Goal: Task Accomplishment & Management: Use online tool/utility

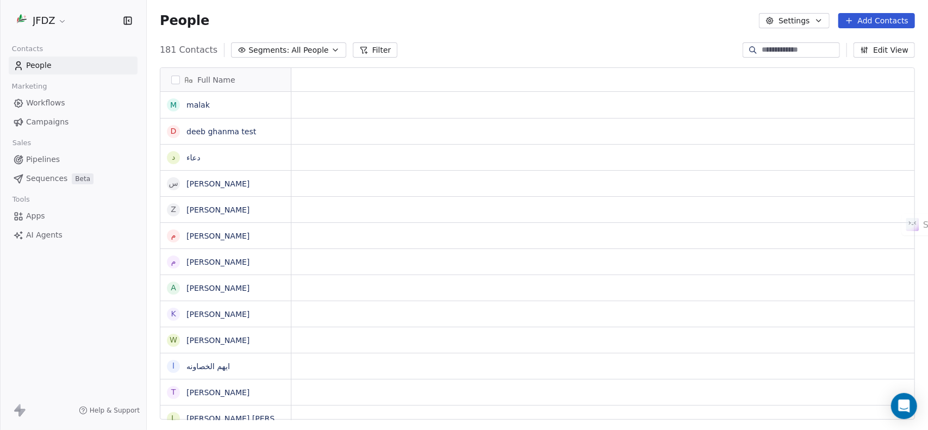
scroll to position [9, 9]
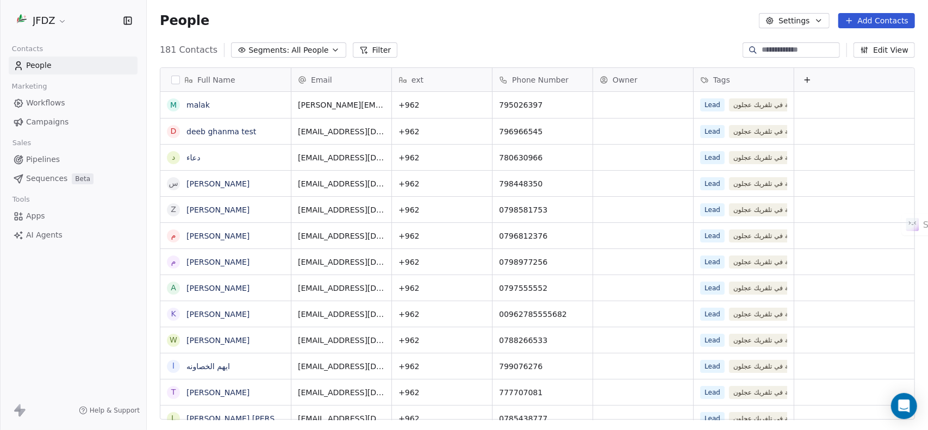
click at [49, 18] on html "JFDZ Contacts People Marketing Workflows Campaigns Sales Pipelines Sequences Be…" at bounding box center [464, 267] width 928 height 535
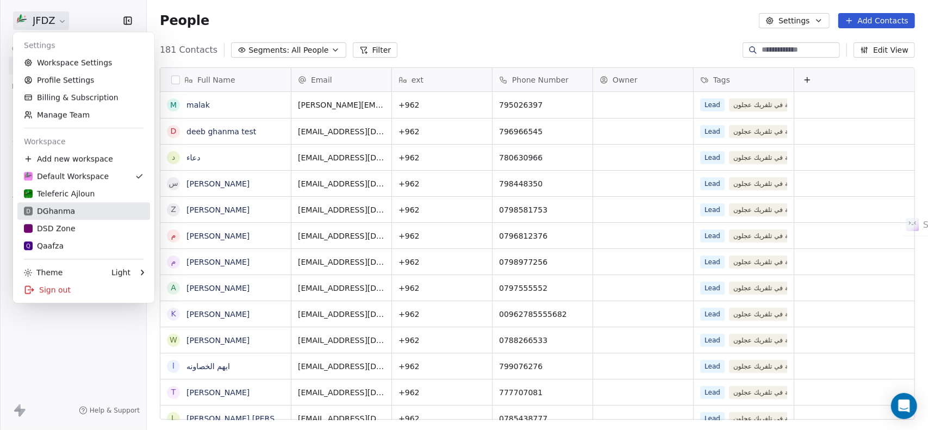
click at [73, 207] on div "D DGhanma" at bounding box center [84, 210] width 120 height 11
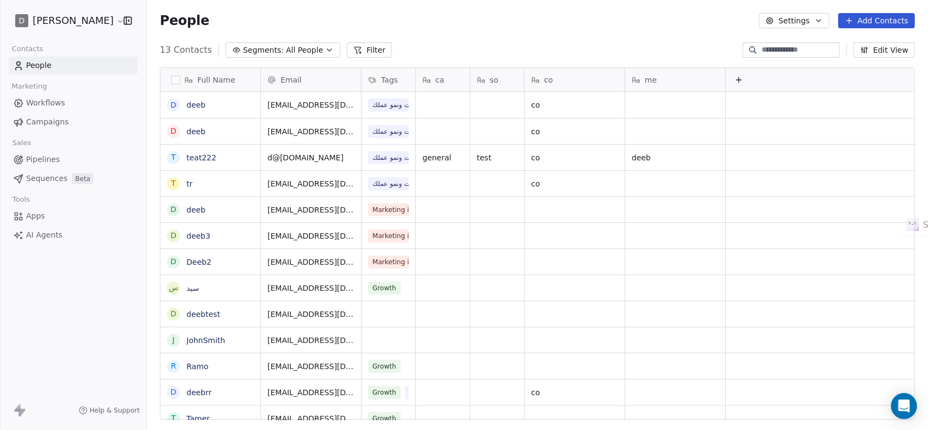
scroll to position [370, 773]
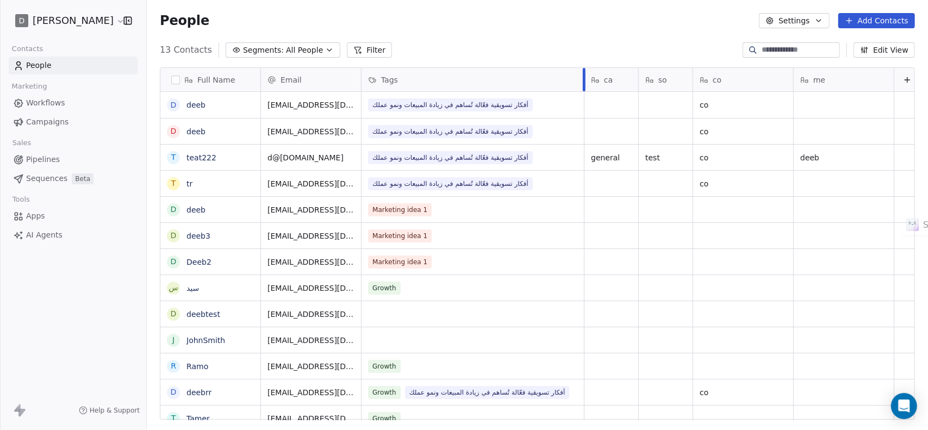
drag, startPoint x: 414, startPoint y: 78, endPoint x: 646, endPoint y: 59, distance: 232.8
click at [583, 85] on div at bounding box center [584, 79] width 3 height 23
click at [178, 82] on button "button" at bounding box center [175, 80] width 9 height 9
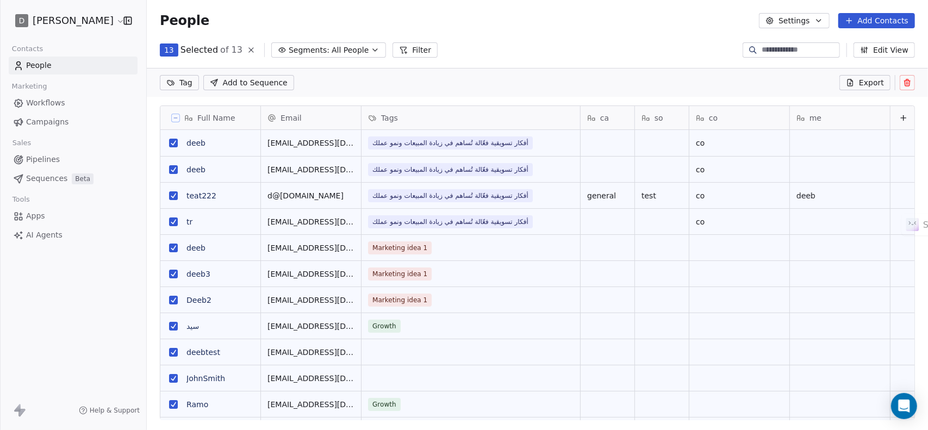
scroll to position [332, 773]
click at [907, 80] on icon at bounding box center [907, 82] width 9 height 9
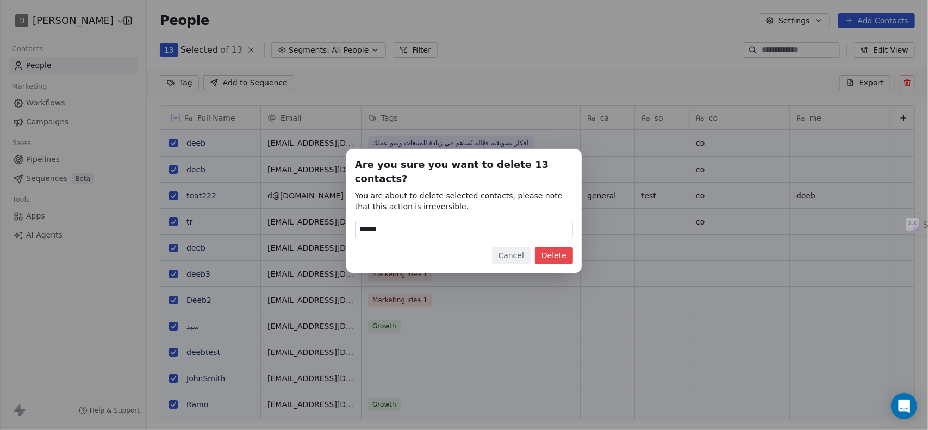
type input "******"
click at [546, 253] on button "Delete" at bounding box center [554, 255] width 38 height 17
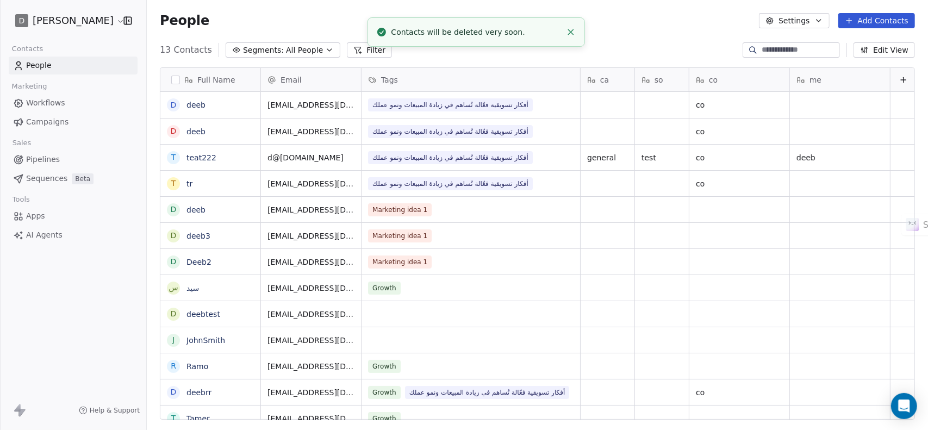
scroll to position [370, 773]
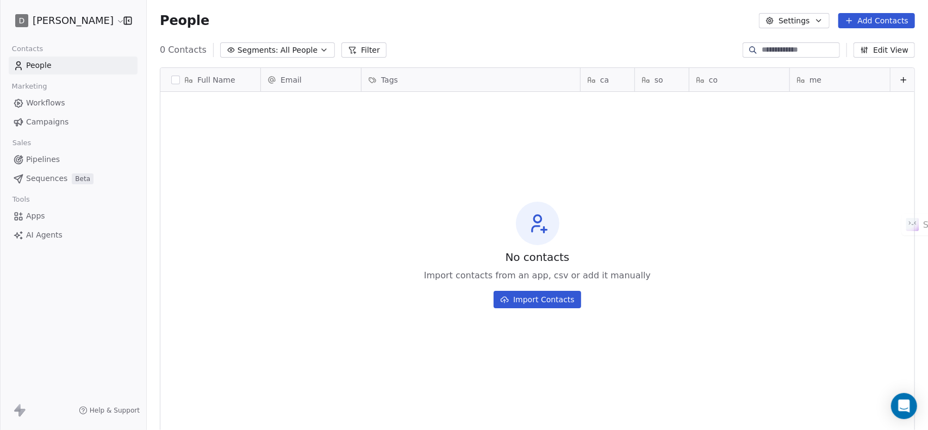
click at [883, 49] on button "Edit View" at bounding box center [883, 49] width 61 height 15
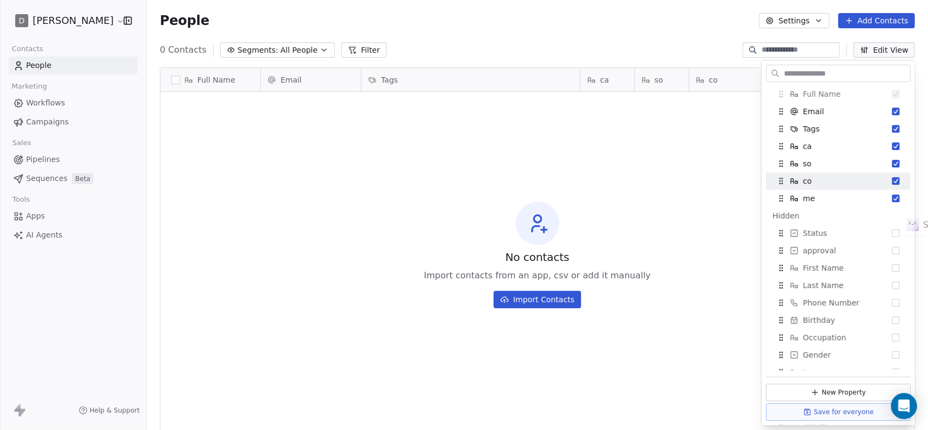
scroll to position [0, 0]
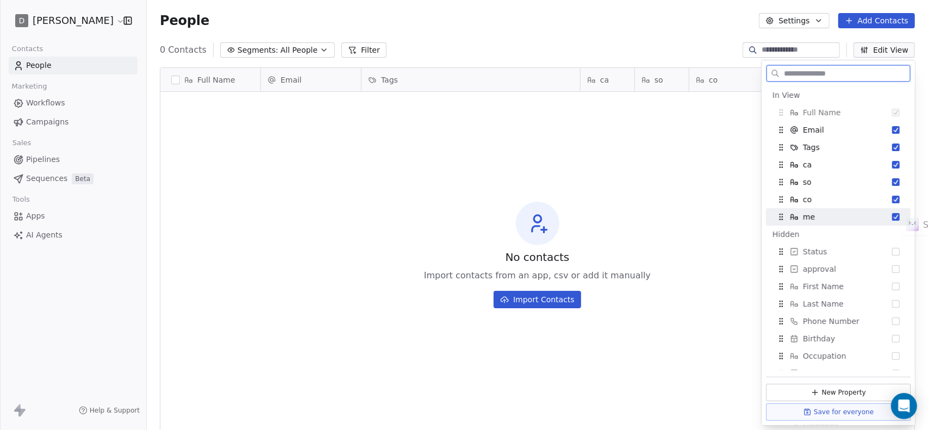
click at [892, 216] on button "Suggestions" at bounding box center [896, 217] width 8 height 8
click at [892, 198] on button "Suggestions" at bounding box center [896, 200] width 8 height 8
click at [892, 183] on button "Suggestions" at bounding box center [896, 182] width 8 height 8
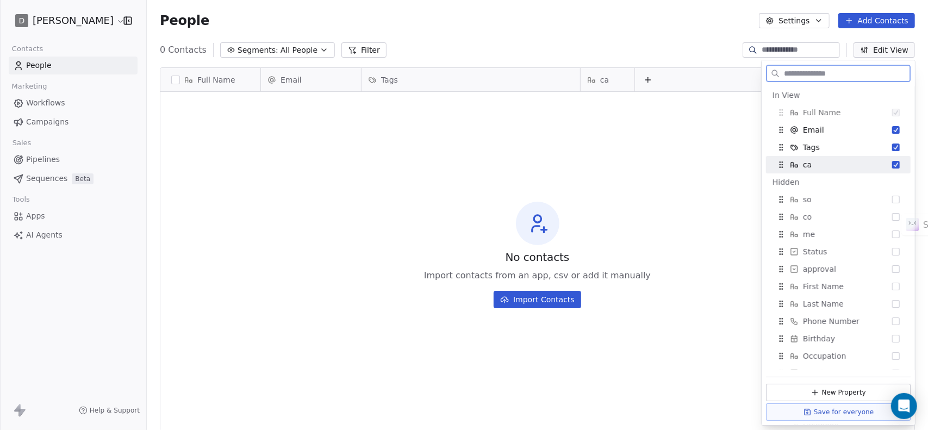
click at [892, 163] on button "Suggestions" at bounding box center [896, 165] width 8 height 8
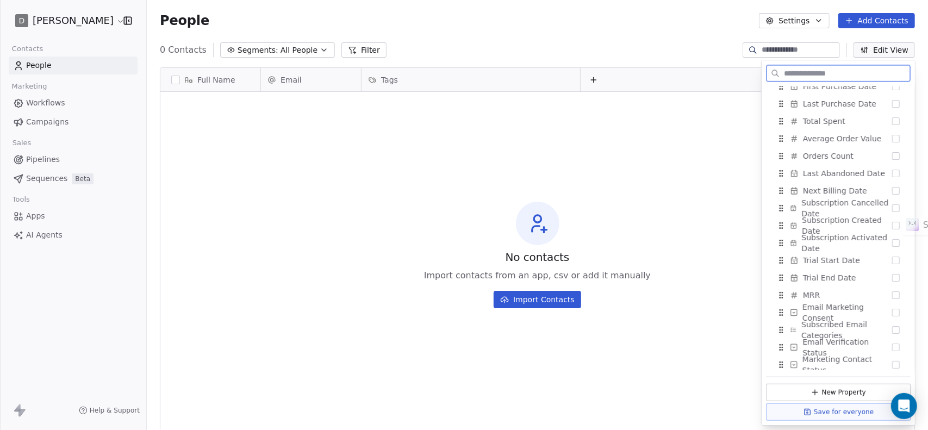
scroll to position [673, 0]
click at [611, 132] on div "No contacts Import contacts from an app, csv or add it manually Import Contacts" at bounding box center [537, 254] width 754 height 321
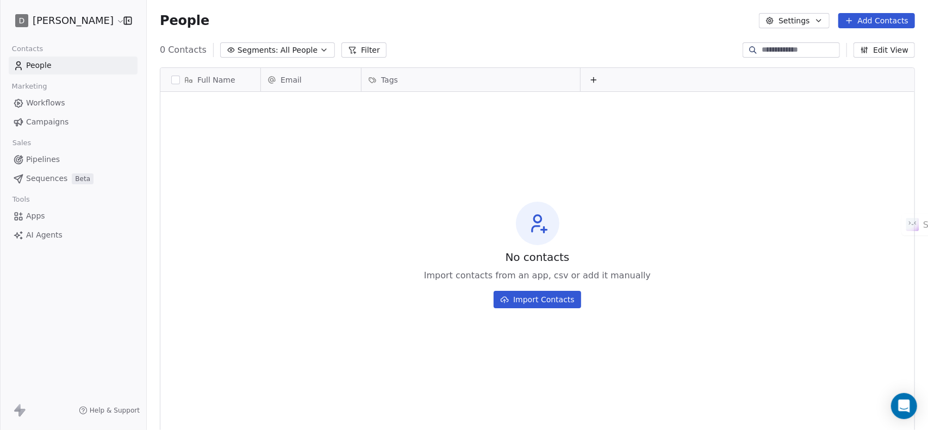
click at [39, 219] on span "Apps" at bounding box center [35, 215] width 19 height 11
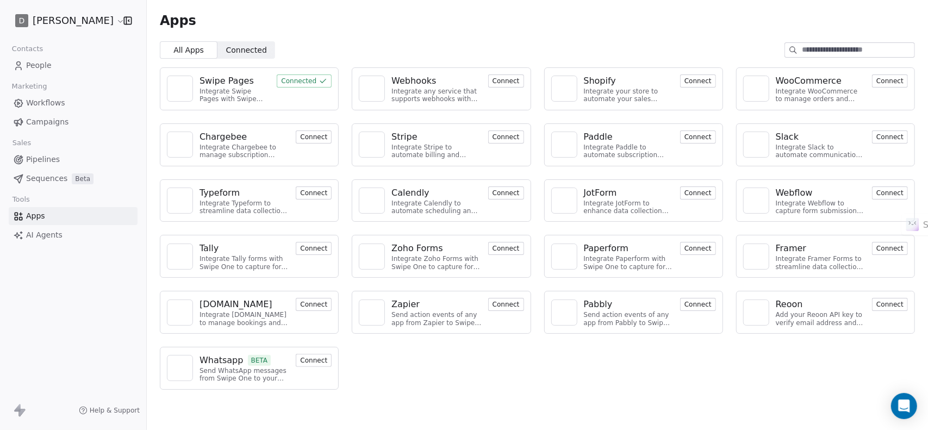
click at [238, 53] on span "Connected" at bounding box center [246, 50] width 41 height 11
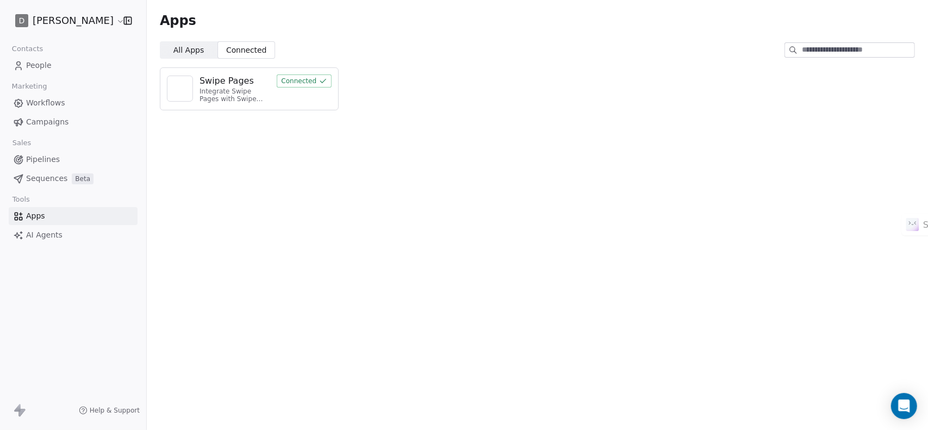
click at [185, 88] on img at bounding box center [180, 88] width 16 height 16
click at [184, 55] on span "All Apps" at bounding box center [188, 50] width 30 height 11
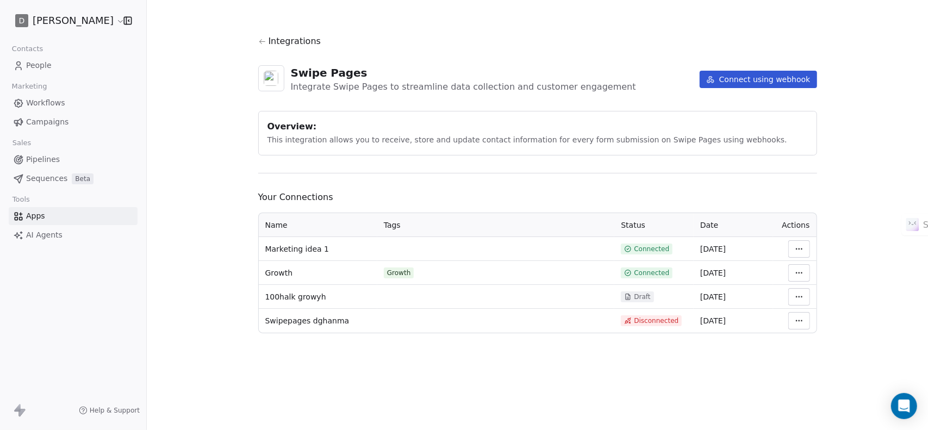
click at [796, 80] on button "Connect using webhook" at bounding box center [757, 79] width 117 height 17
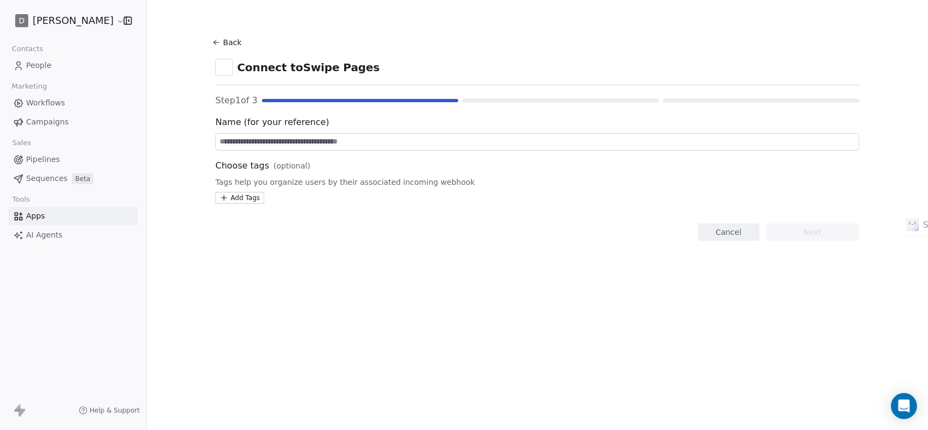
click at [291, 145] on input at bounding box center [537, 142] width 642 height 16
type input "*****"
click at [834, 238] on button "Next" at bounding box center [812, 231] width 93 height 17
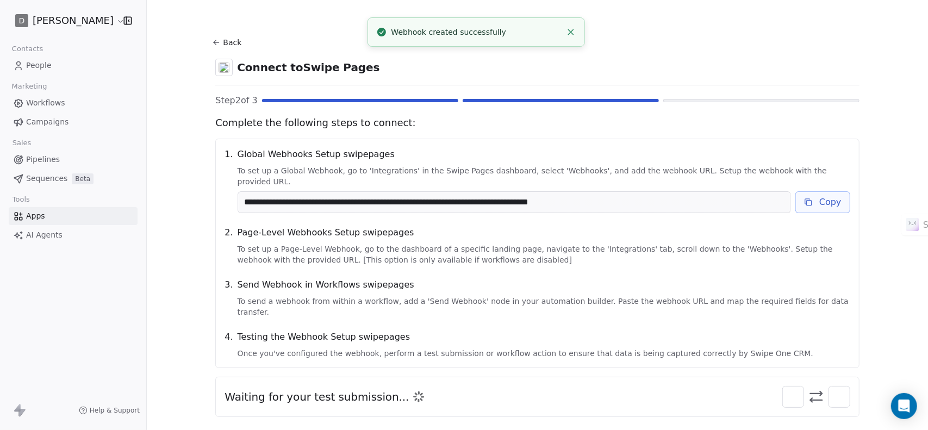
click at [811, 193] on button "Copy" at bounding box center [822, 202] width 55 height 22
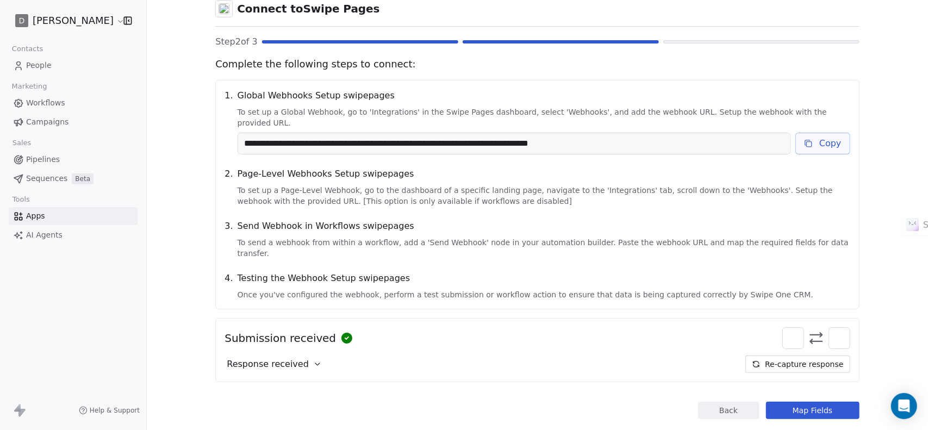
scroll to position [60, 0]
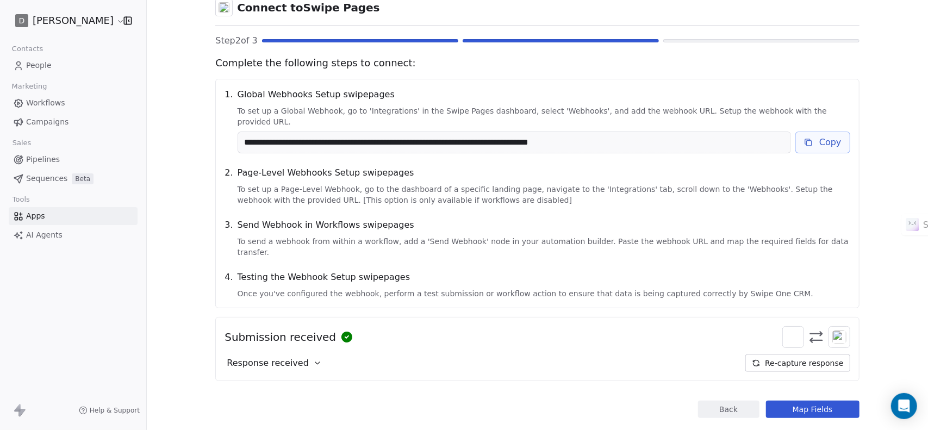
click at [816, 401] on button "Map Fields" at bounding box center [812, 409] width 93 height 17
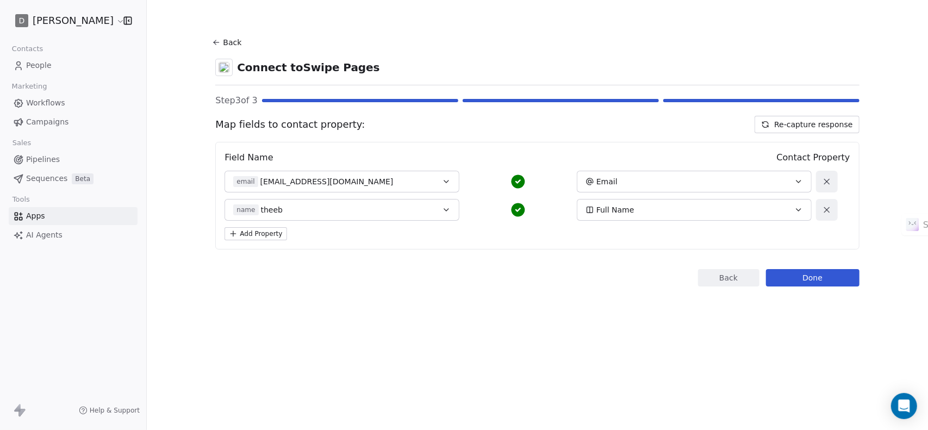
click at [276, 232] on button "Add Property" at bounding box center [255, 233] width 62 height 13
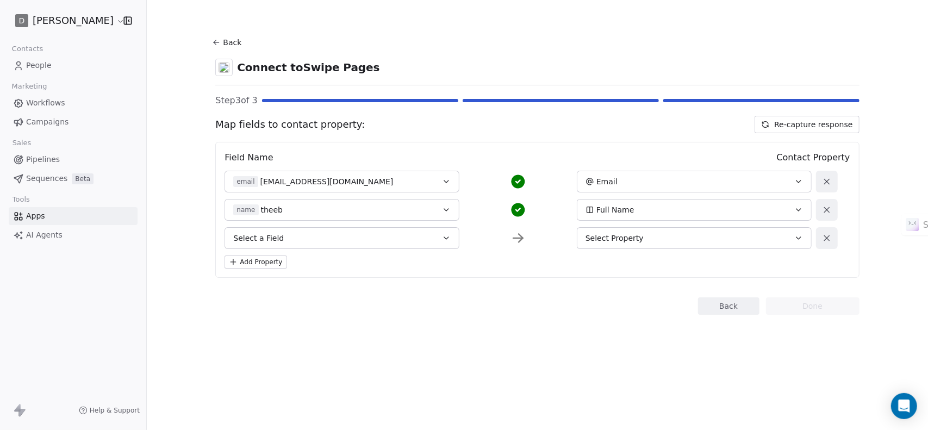
click at [377, 240] on button "Select a Field" at bounding box center [341, 238] width 235 height 22
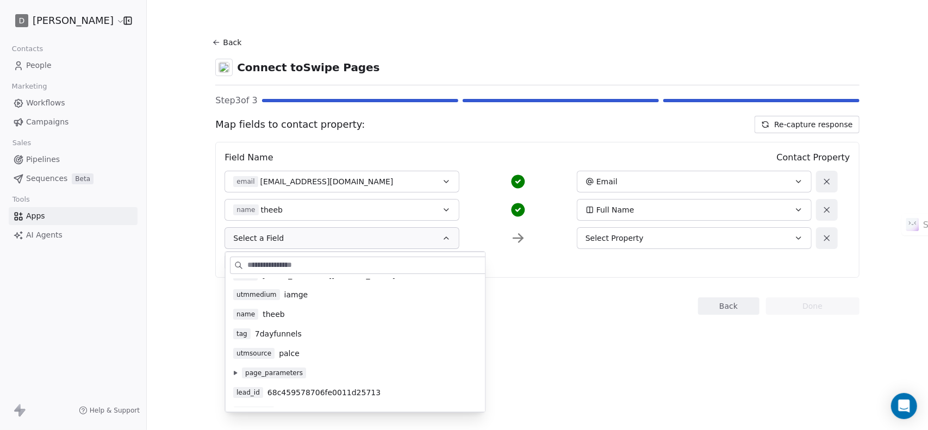
scroll to position [54, 0]
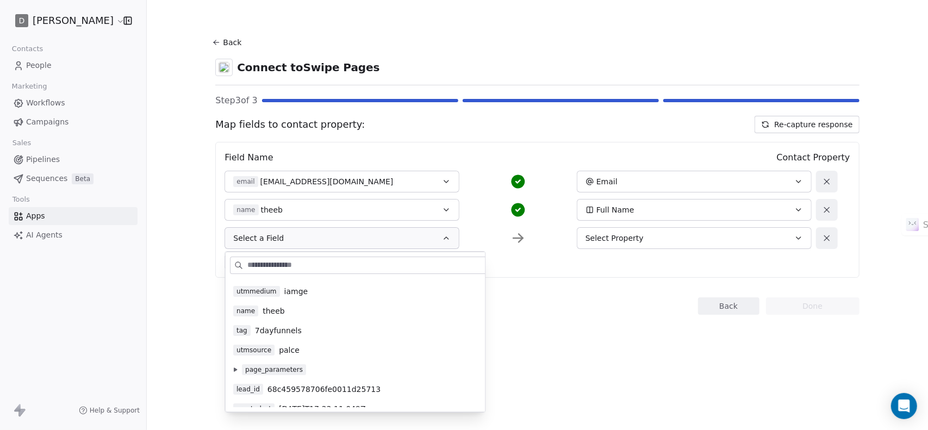
click at [282, 330] on span "7dayfunnels" at bounding box center [278, 330] width 47 height 11
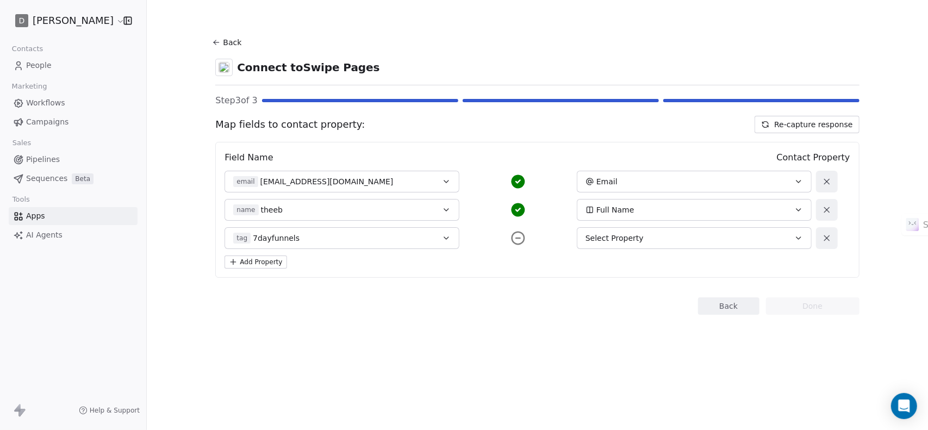
click at [666, 233] on div "Select Property" at bounding box center [683, 238] width 196 height 11
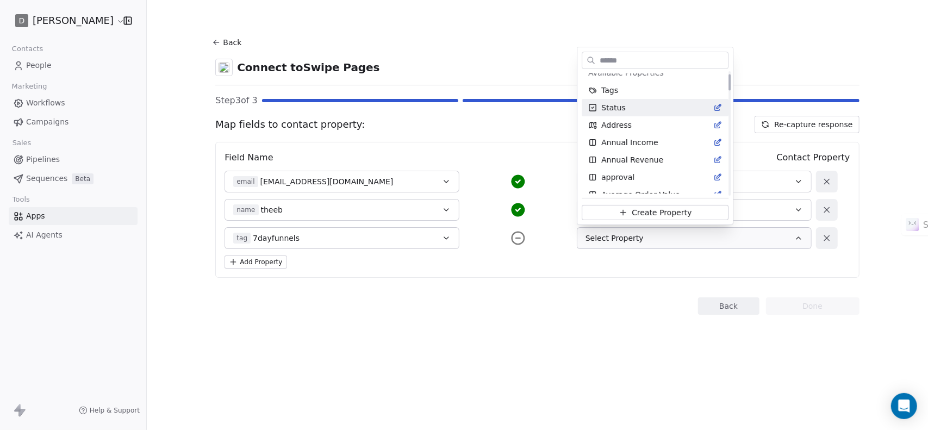
scroll to position [0, 0]
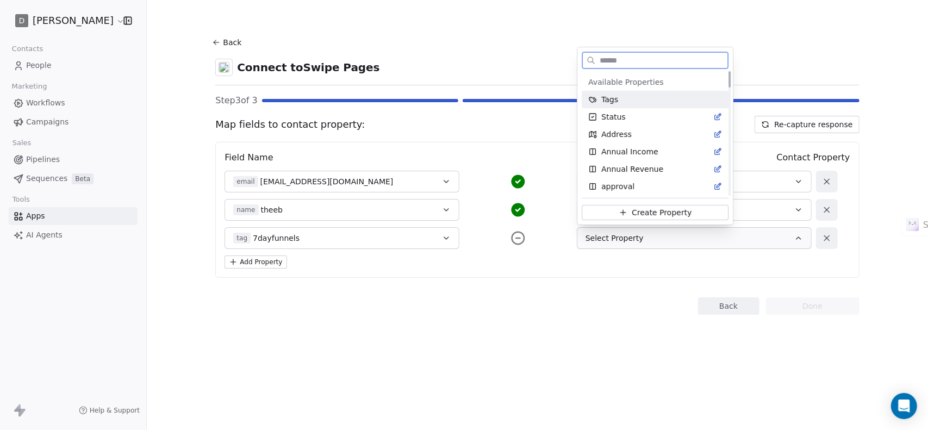
click at [633, 104] on div "Tags" at bounding box center [655, 99] width 134 height 11
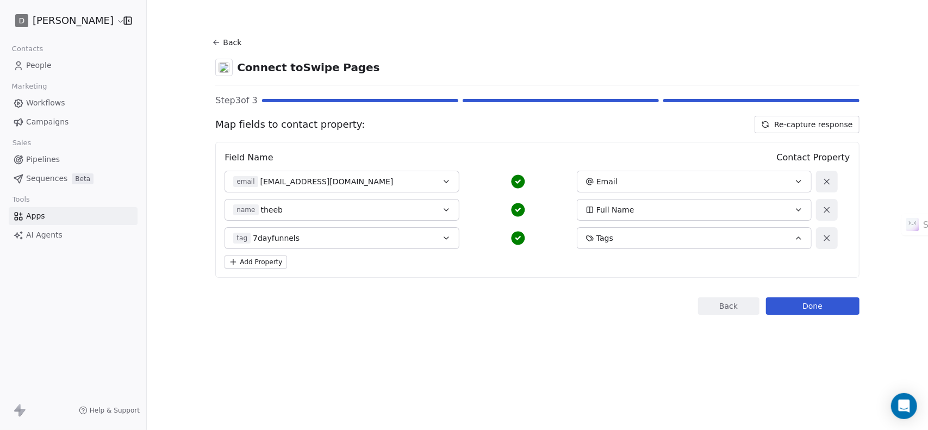
click at [276, 267] on button "Add Property" at bounding box center [255, 261] width 62 height 13
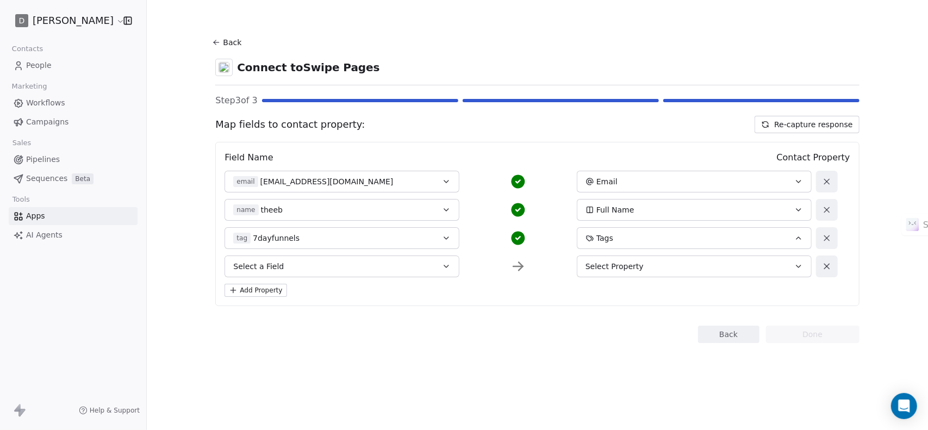
click at [299, 264] on button "Select a Field" at bounding box center [341, 266] width 235 height 22
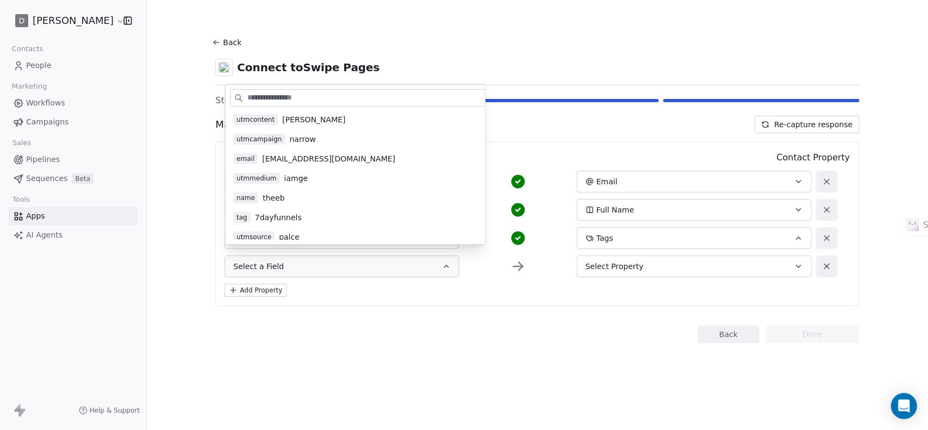
drag, startPoint x: 308, startPoint y: 140, endPoint x: 316, endPoint y: 139, distance: 8.8
click at [307, 140] on span "narrow" at bounding box center [303, 139] width 26 height 11
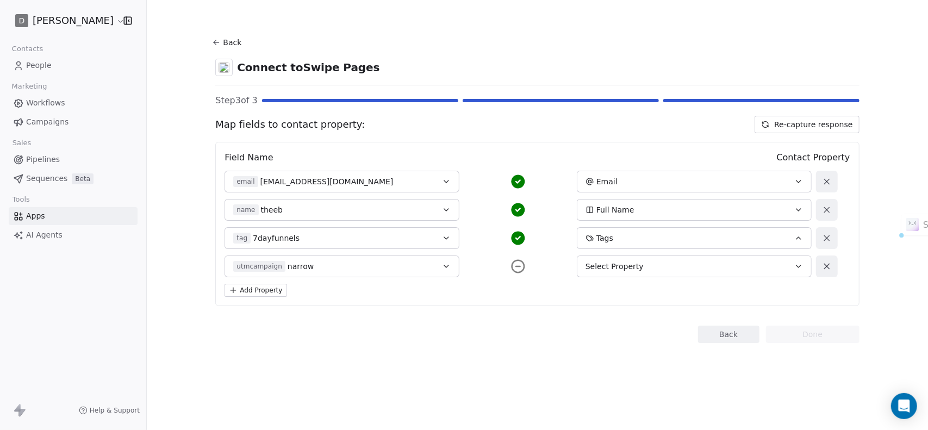
click at [644, 271] on button "Select Property" at bounding box center [694, 266] width 235 height 22
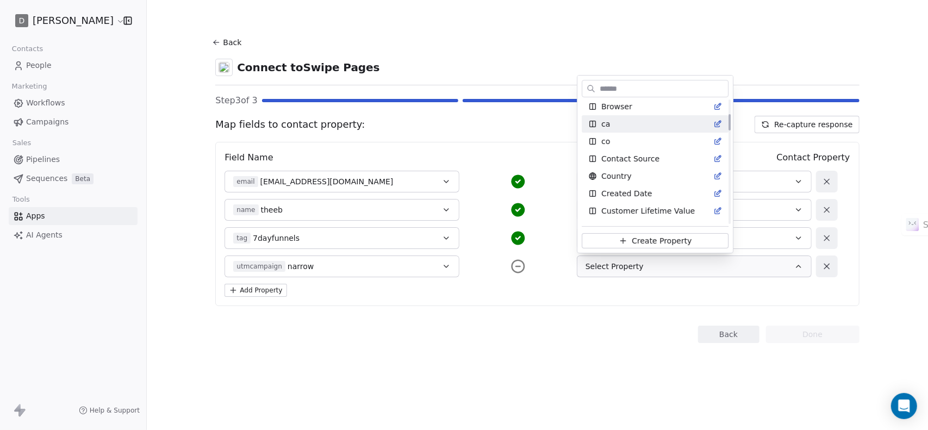
scroll to position [163, 0]
click at [597, 128] on div "ca" at bounding box center [655, 121] width 147 height 17
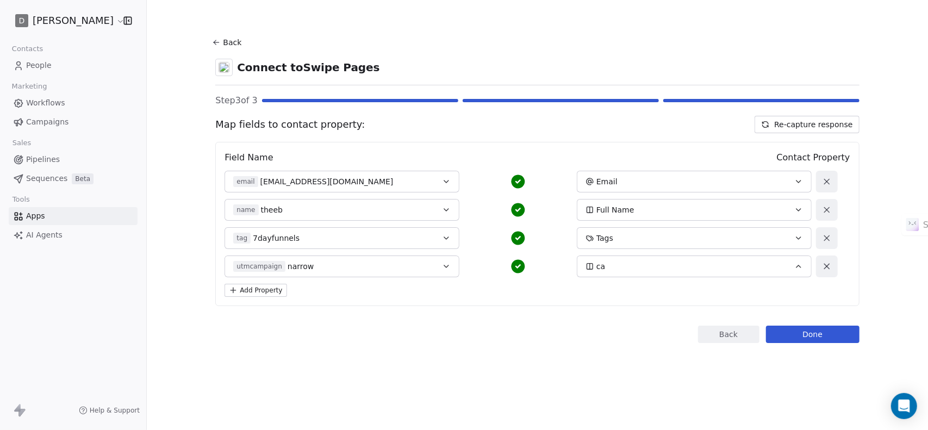
click at [267, 295] on button "Add Property" at bounding box center [255, 290] width 62 height 13
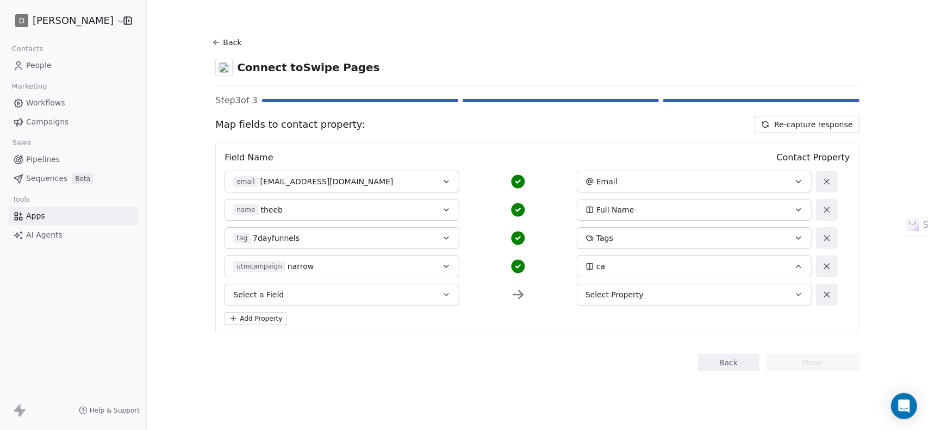
click at [307, 291] on button "Select a Field" at bounding box center [341, 295] width 235 height 22
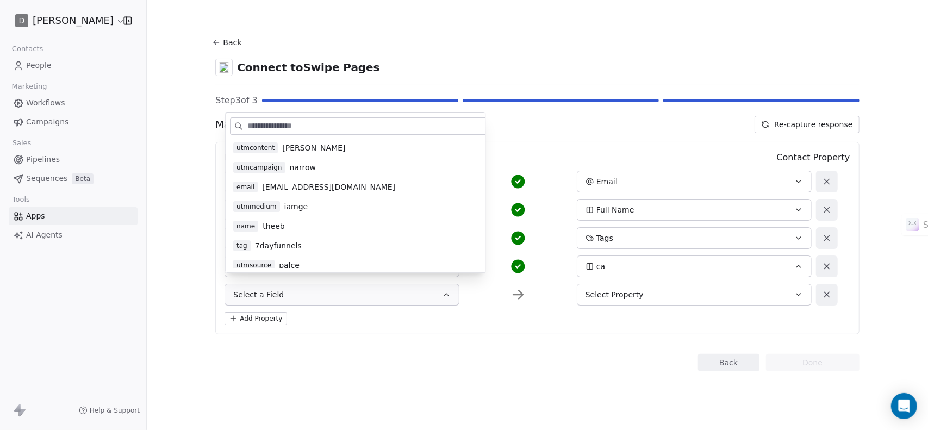
click at [295, 205] on span "iamge" at bounding box center [296, 206] width 24 height 11
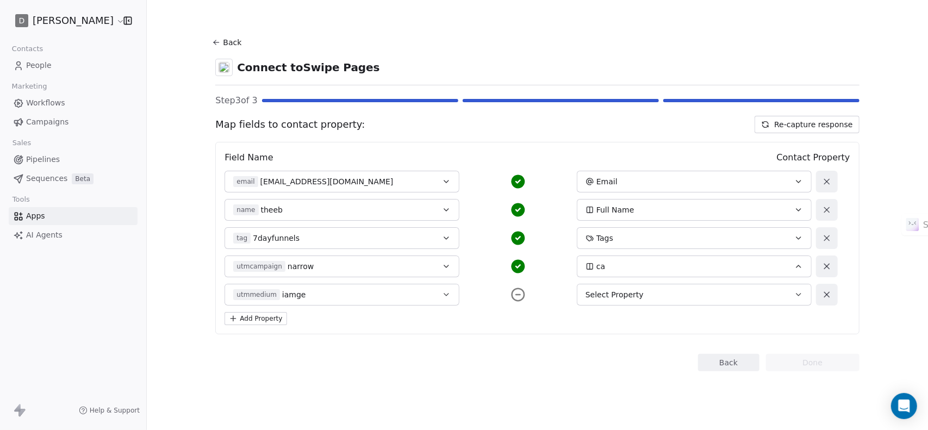
click at [698, 305] on div "Field Name Contact Property email [EMAIL_ADDRESS][DOMAIN_NAME] Email name theeb…" at bounding box center [537, 238] width 644 height 192
click at [688, 295] on div "Select Property" at bounding box center [683, 294] width 196 height 11
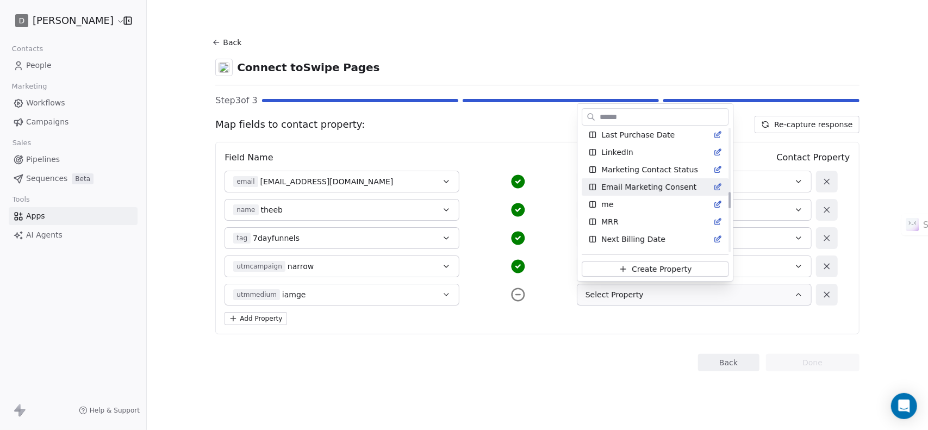
scroll to position [529, 0]
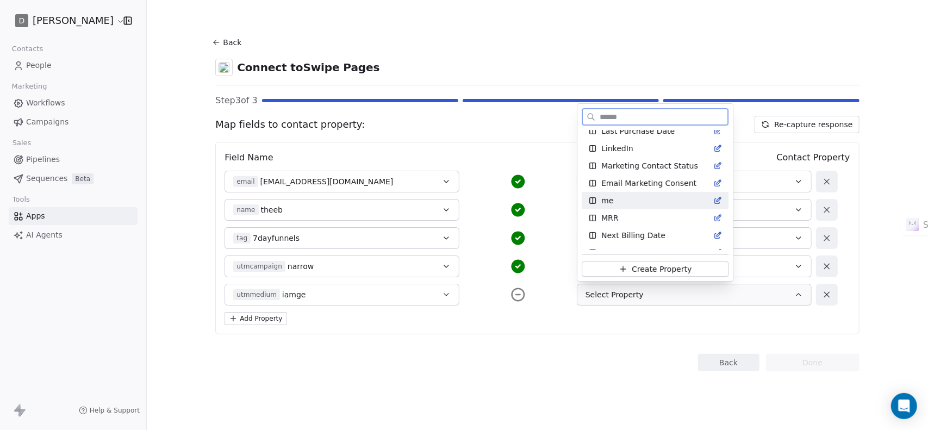
click at [619, 202] on div "me" at bounding box center [655, 200] width 134 height 11
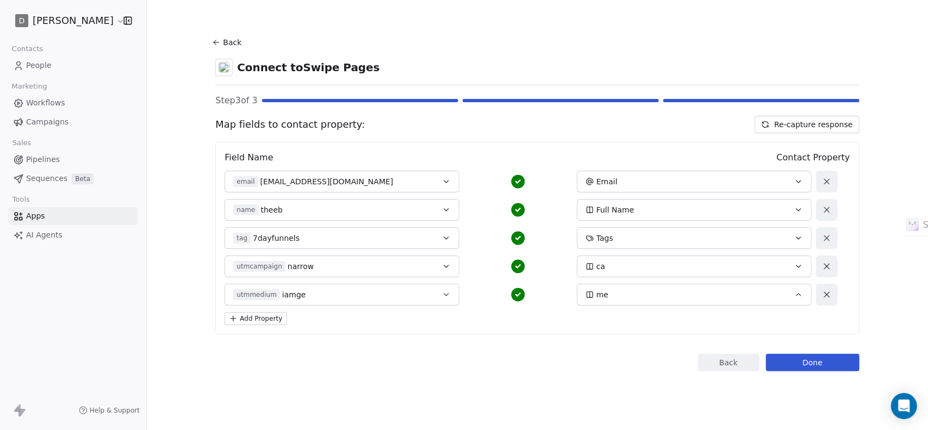
click at [264, 318] on button "Add Property" at bounding box center [255, 318] width 62 height 13
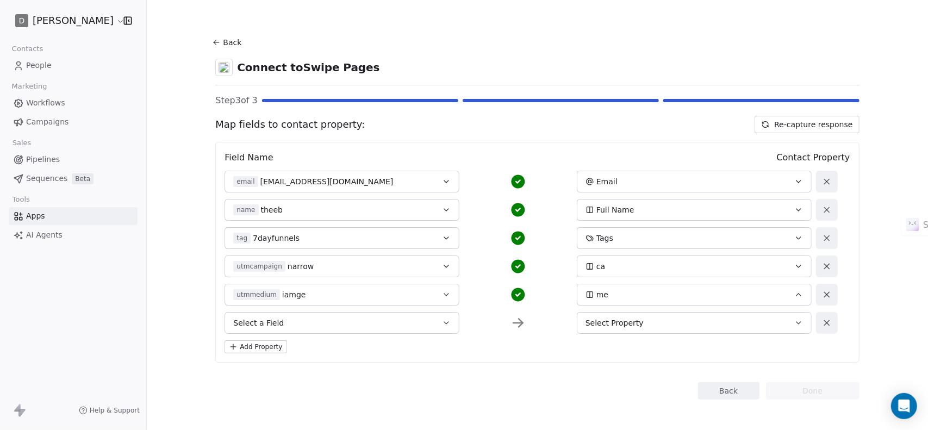
click at [295, 318] on button "Select a Field" at bounding box center [341, 323] width 235 height 22
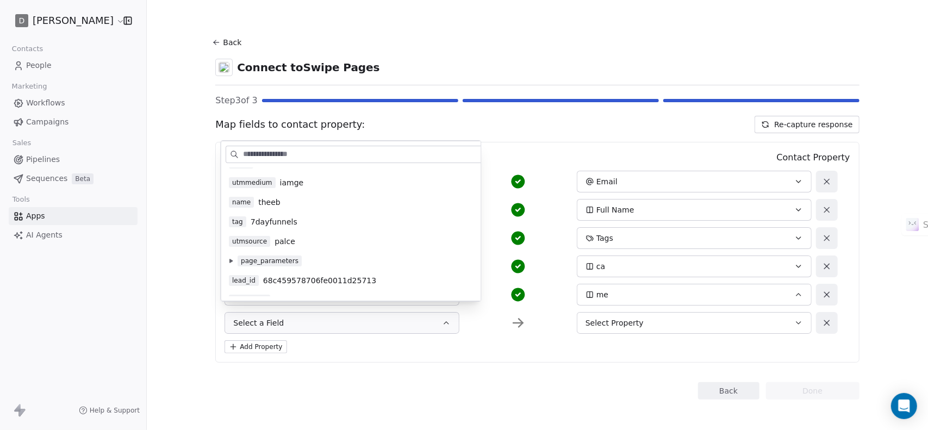
scroll to position [54, 0]
click at [288, 234] on span "palce" at bounding box center [284, 239] width 21 height 11
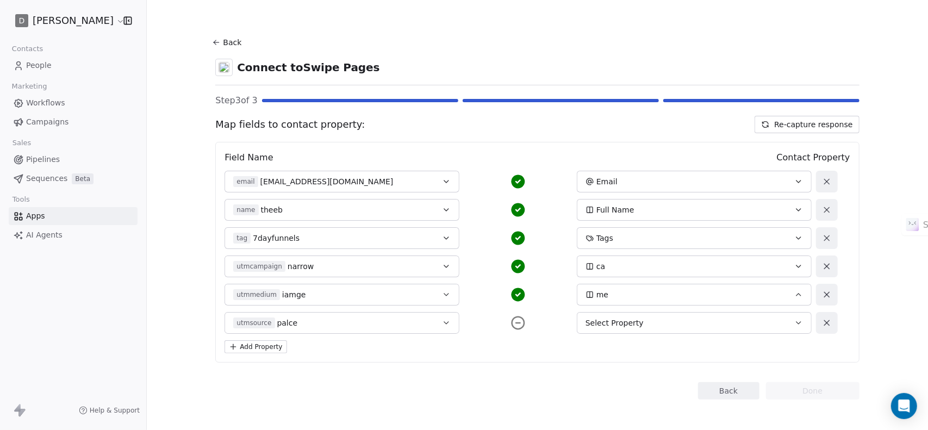
click at [667, 320] on div "Select Property" at bounding box center [683, 322] width 196 height 11
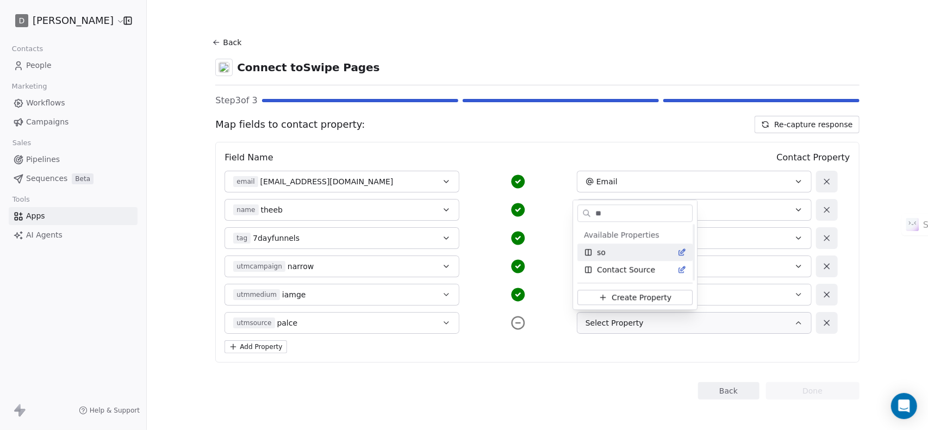
scroll to position [0, 0]
type input "**"
click at [611, 249] on div "so" at bounding box center [635, 252] width 102 height 11
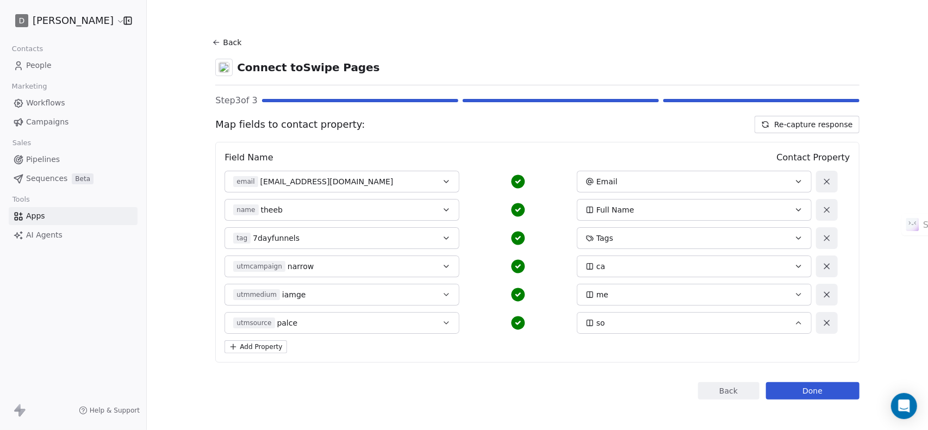
click at [261, 351] on button "Add Property" at bounding box center [255, 346] width 62 height 13
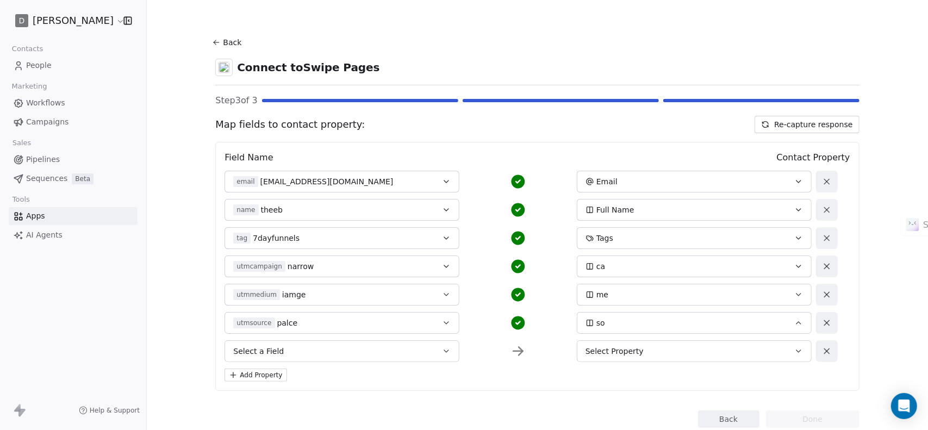
click at [295, 351] on button "Select a Field" at bounding box center [341, 351] width 235 height 22
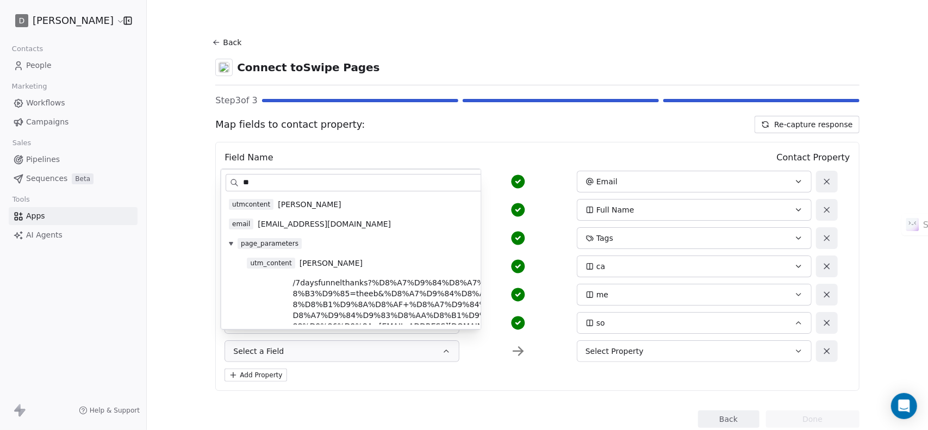
type input "**"
click at [305, 268] on span "[PERSON_NAME]" at bounding box center [330, 263] width 63 height 11
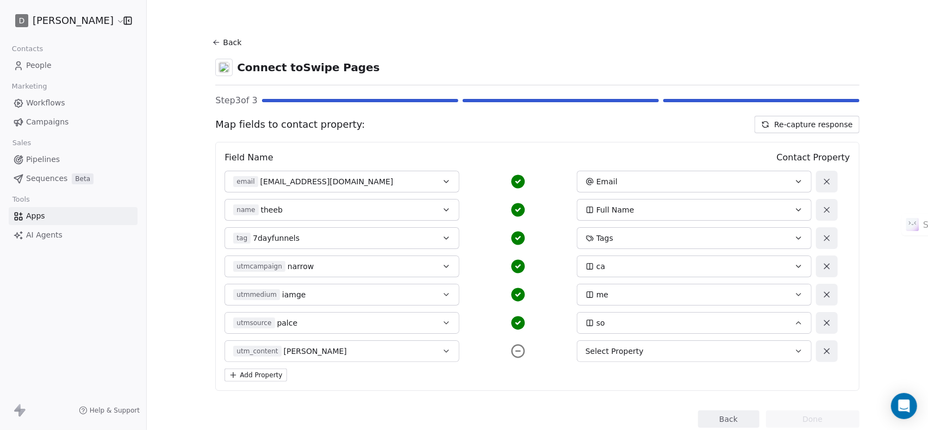
click at [692, 346] on div "Select Property" at bounding box center [683, 351] width 196 height 11
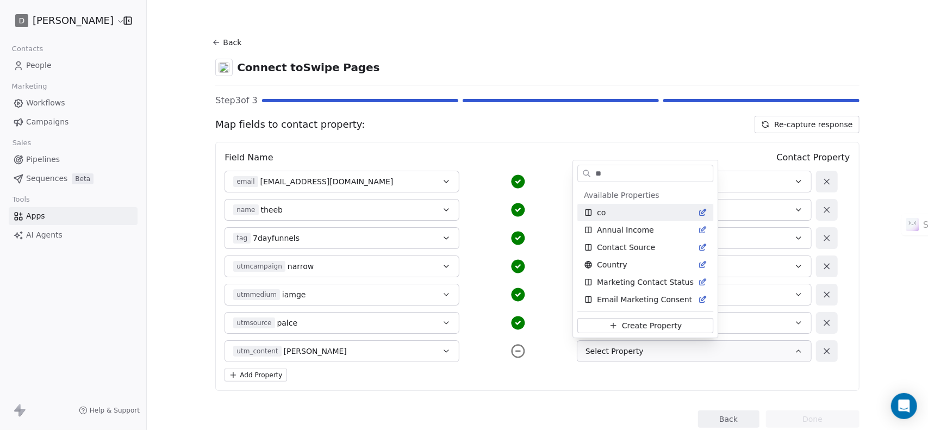
type input "**"
click at [624, 206] on div "co" at bounding box center [645, 212] width 136 height 17
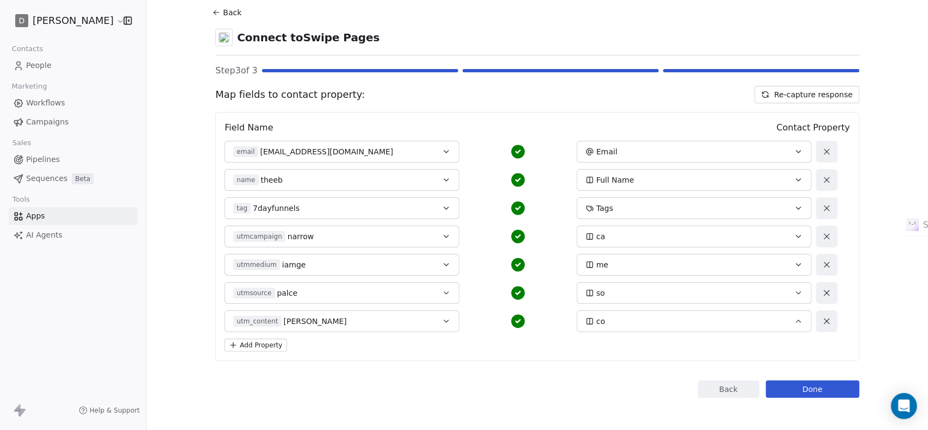
scroll to position [32, 0]
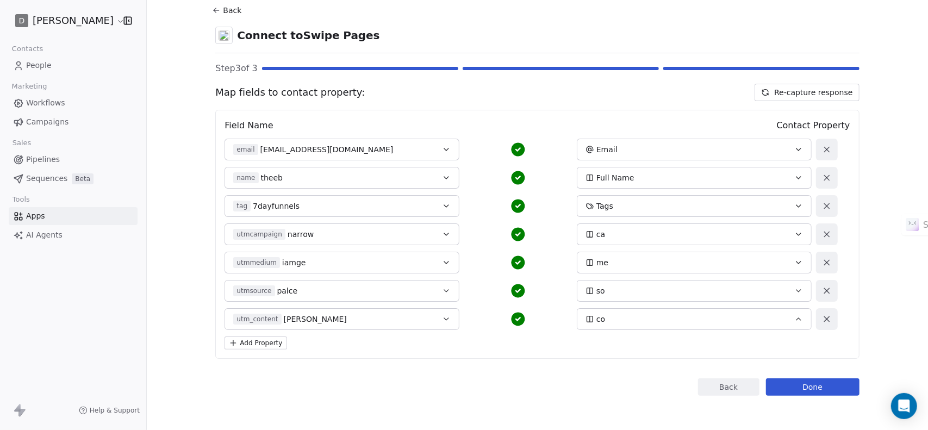
click at [274, 347] on button "Add Property" at bounding box center [255, 342] width 62 height 13
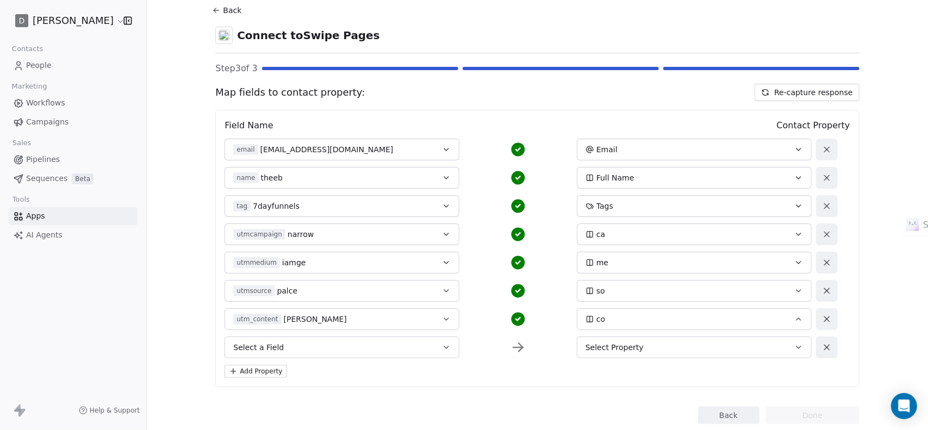
click at [280, 341] on button "Select a Field" at bounding box center [341, 347] width 235 height 22
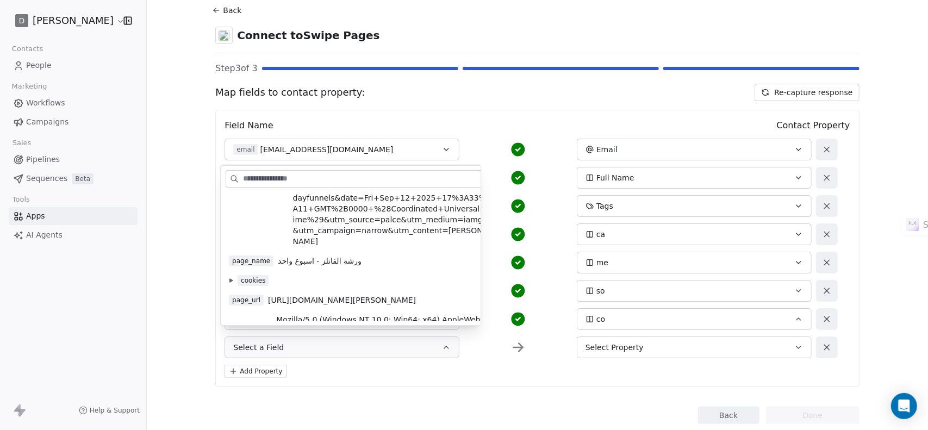
scroll to position [272, 0]
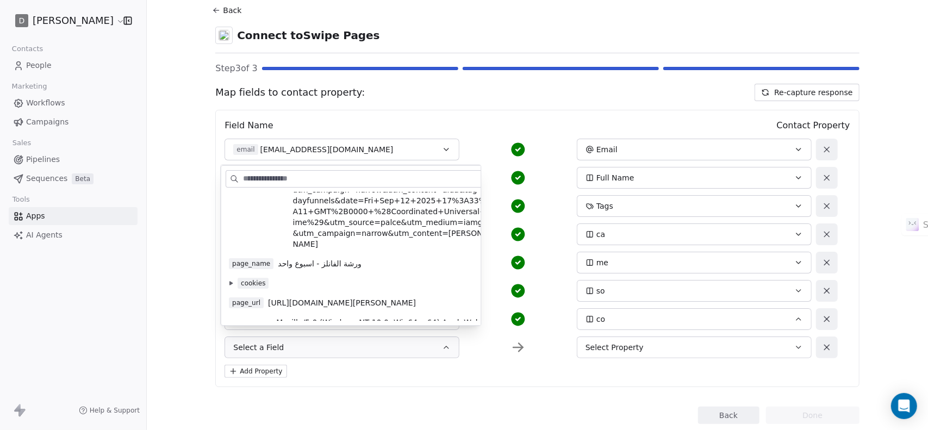
click at [313, 258] on span "ورشة الفانلز - اسبوع واحد" at bounding box center [319, 263] width 83 height 11
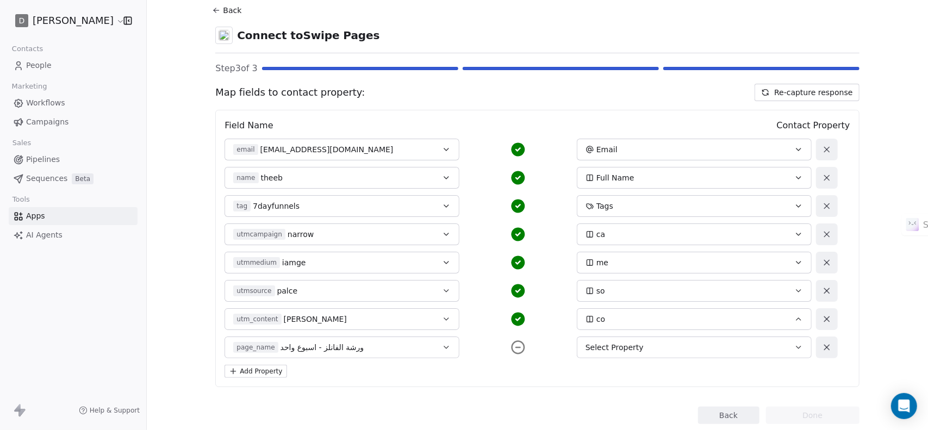
click at [591, 347] on span "Select Property" at bounding box center [614, 347] width 58 height 11
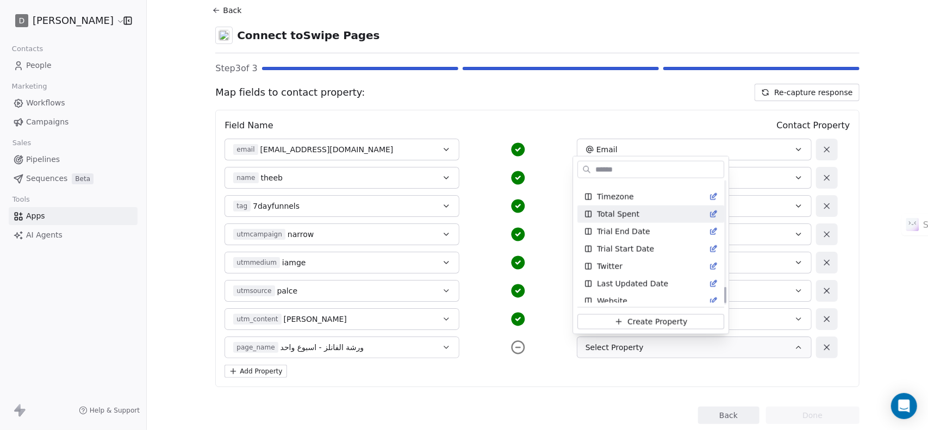
scroll to position [801, 0]
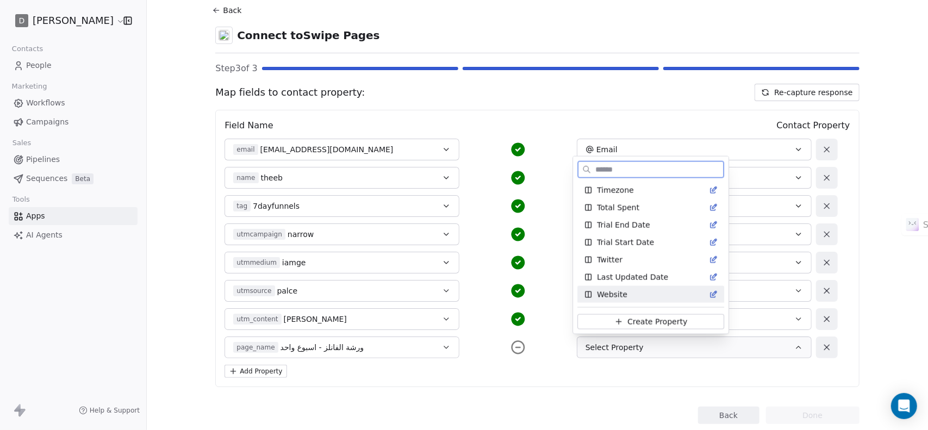
click at [611, 291] on span "Website" at bounding box center [612, 294] width 30 height 11
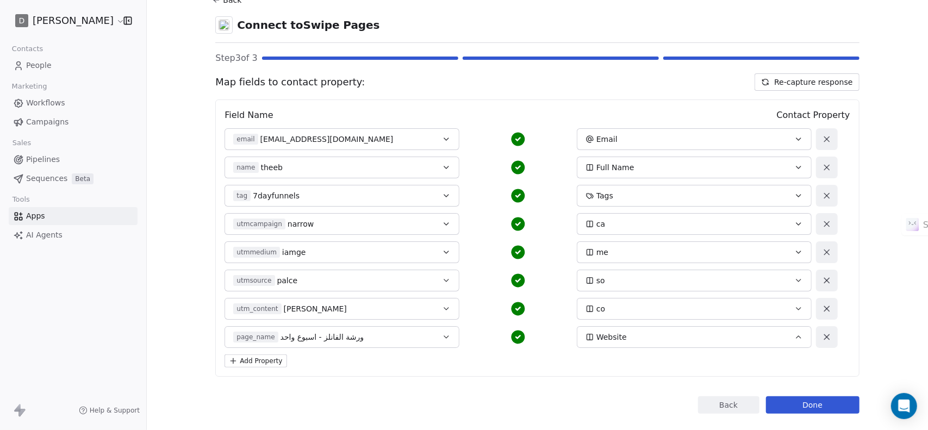
scroll to position [60, 0]
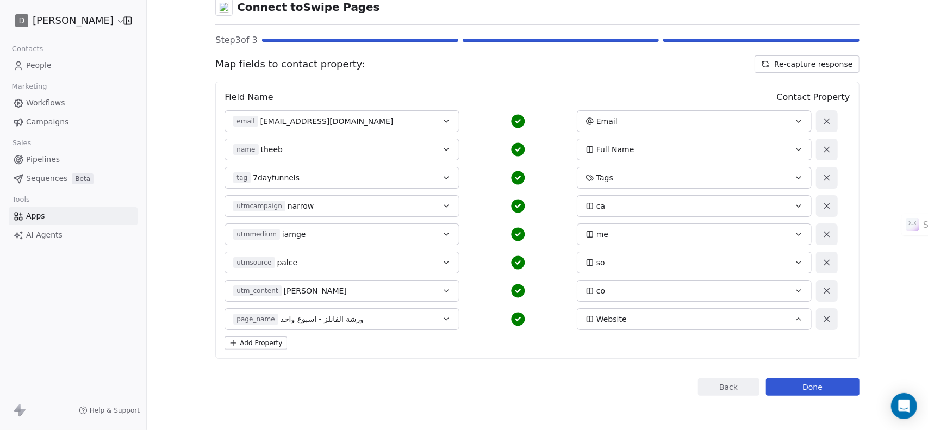
click at [243, 341] on button "Add Property" at bounding box center [255, 342] width 62 height 13
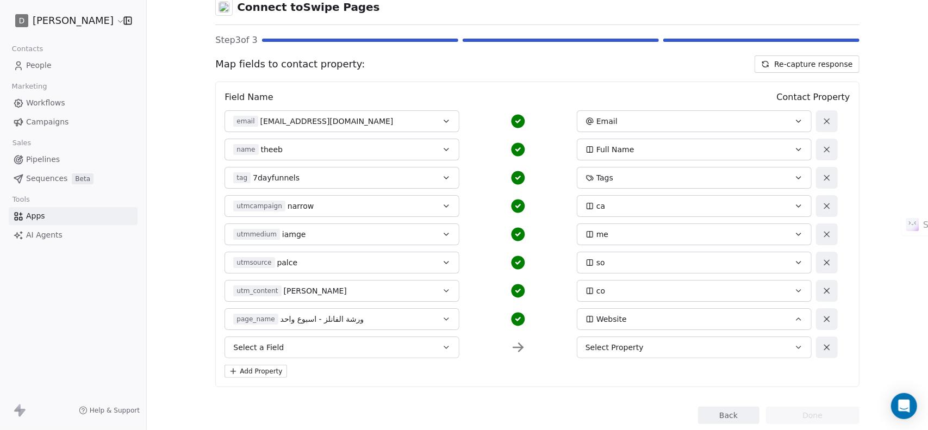
click at [299, 347] on button "Select a Field" at bounding box center [341, 347] width 235 height 22
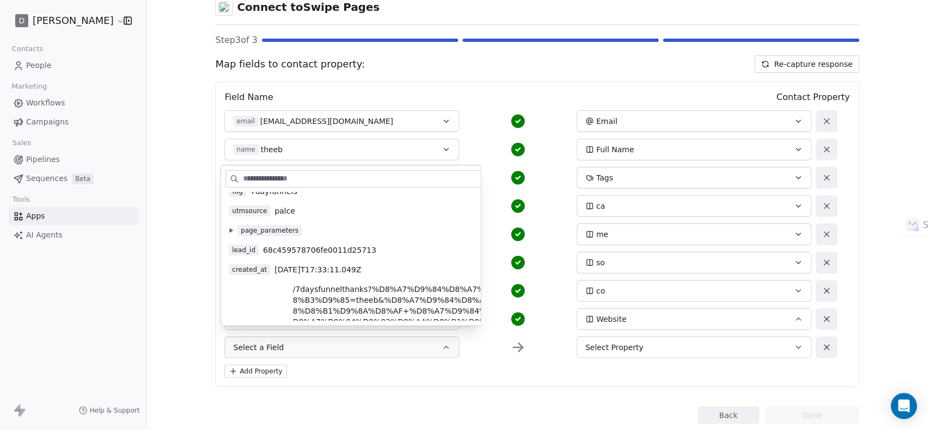
scroll to position [109, 0]
drag, startPoint x: 611, startPoint y: 397, endPoint x: 725, endPoint y: 314, distance: 140.8
click at [616, 390] on div "Back Connect to Swipe Pages Step 3 of 3 Map fields to contact property: Re-capt…" at bounding box center [537, 198] width 644 height 449
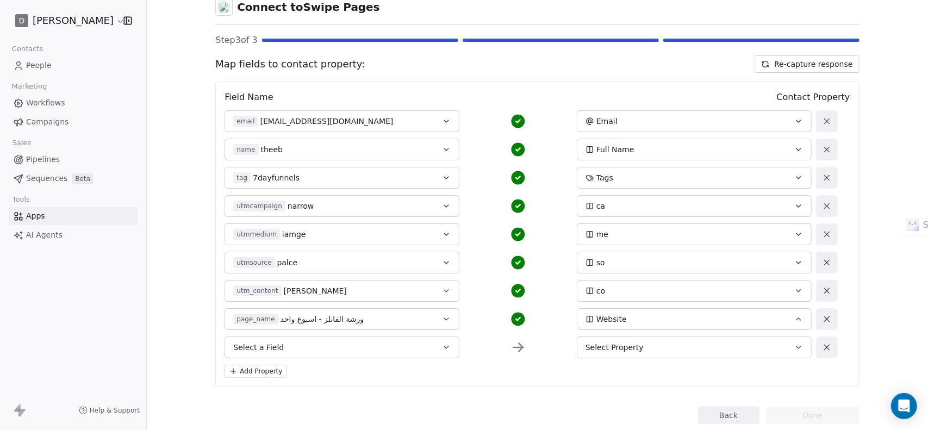
click at [826, 317] on icon at bounding box center [827, 319] width 10 height 10
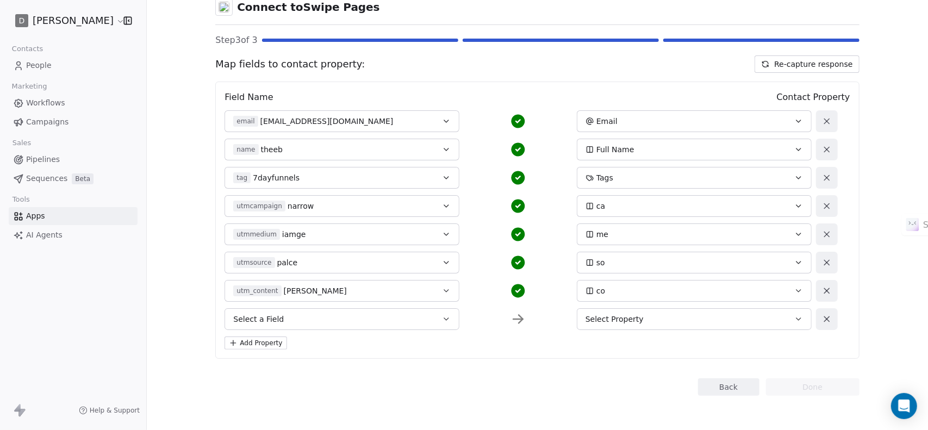
click at [682, 327] on button "Select Property" at bounding box center [694, 319] width 235 height 22
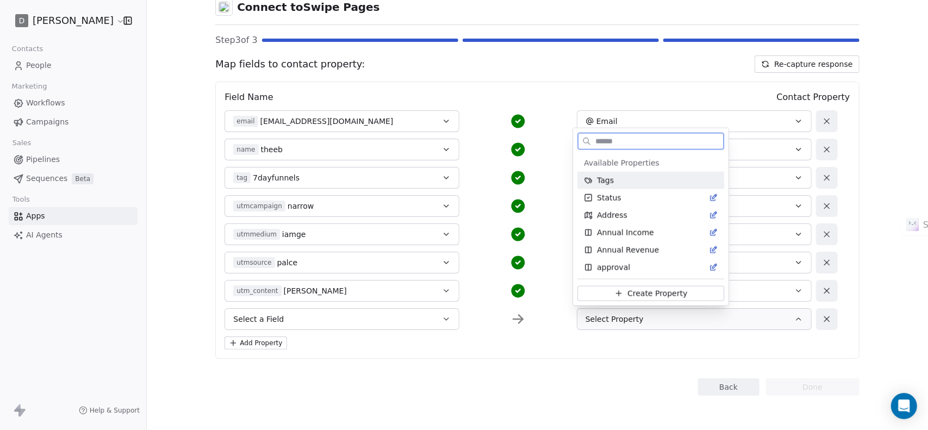
click at [670, 295] on span "Create Property" at bounding box center [657, 293] width 60 height 11
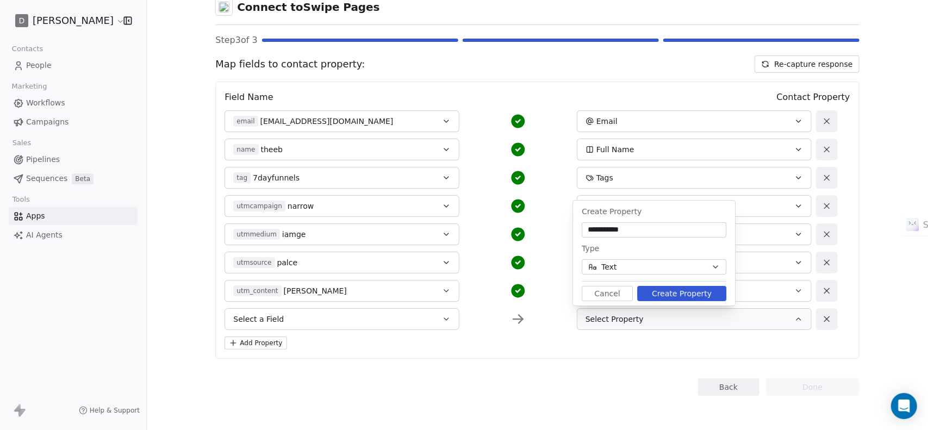
type input "**********"
click at [685, 296] on button "Create Property" at bounding box center [681, 293] width 89 height 15
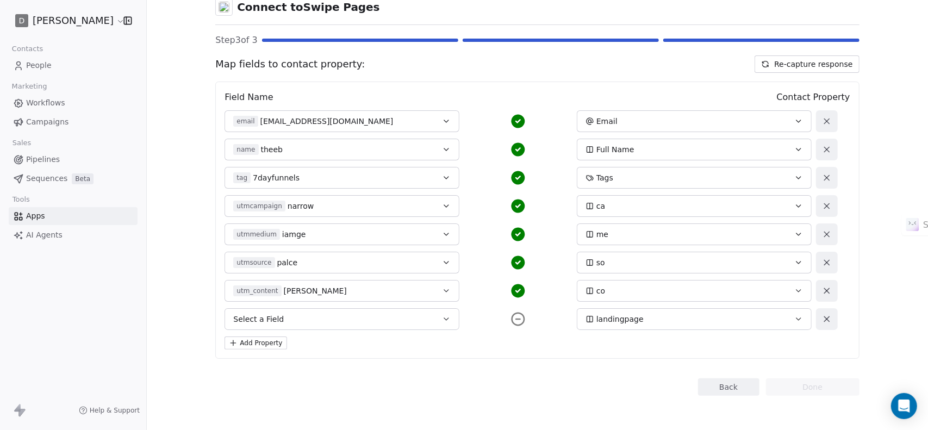
click at [340, 319] on button "Select a Field" at bounding box center [341, 319] width 235 height 22
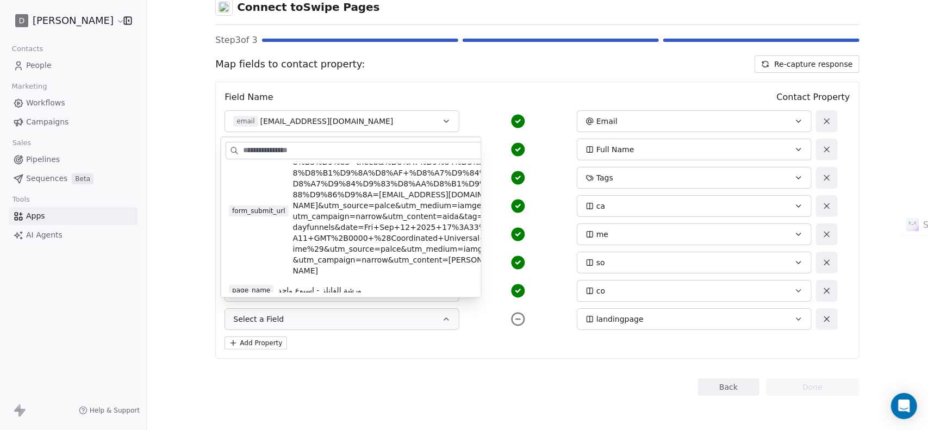
scroll to position [217, 0]
click at [322, 284] on span "ورشة الفانلز - اسبوع واحد" at bounding box center [319, 289] width 83 height 11
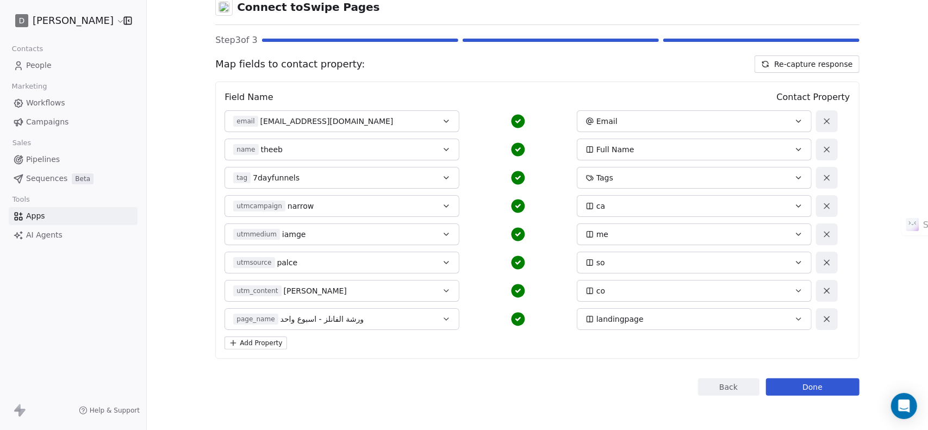
click at [260, 346] on button "Add Property" at bounding box center [255, 342] width 62 height 13
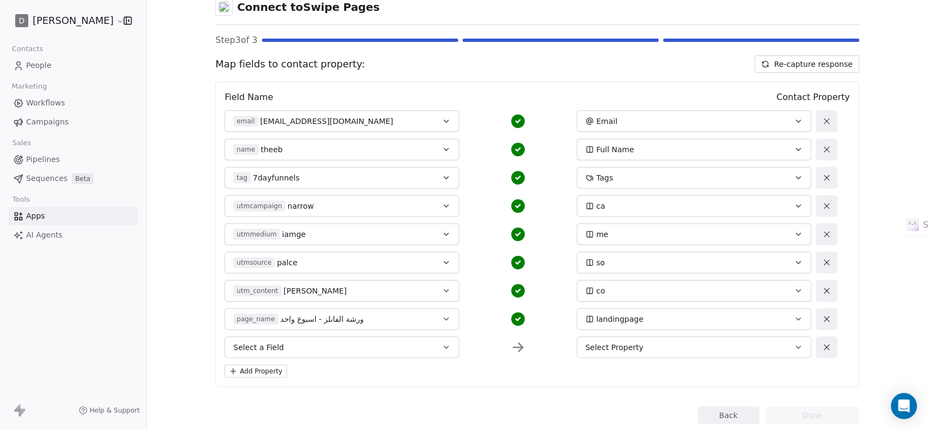
click at [291, 341] on button "Select a Field" at bounding box center [341, 347] width 235 height 22
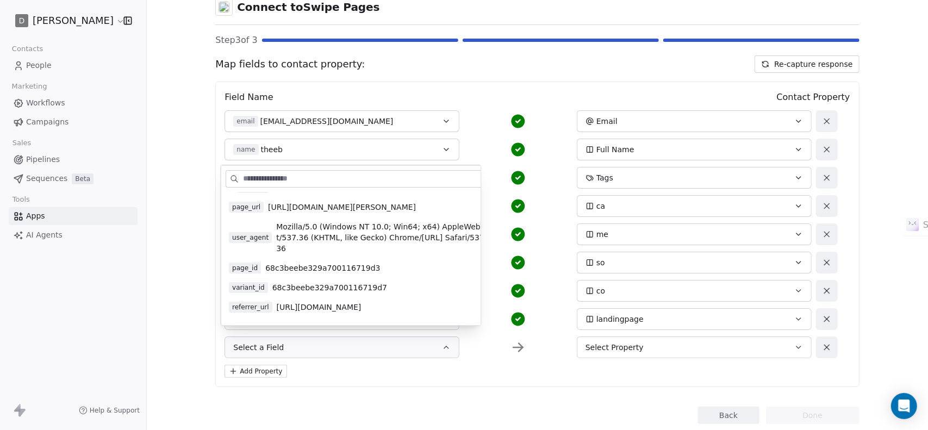
scroll to position [371, 0]
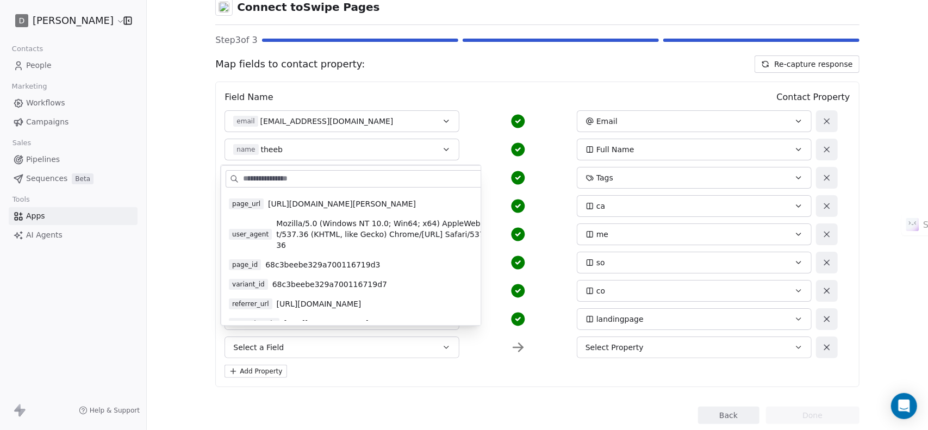
click at [433, 380] on div "Field Name Contact Property email [EMAIL_ADDRESS][DOMAIN_NAME] Email name theeb…" at bounding box center [537, 234] width 644 height 305
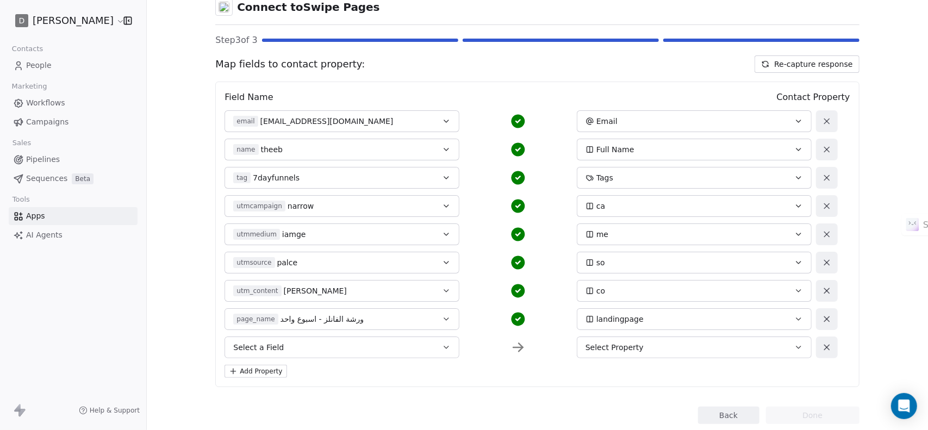
click at [830, 351] on button at bounding box center [827, 347] width 22 height 22
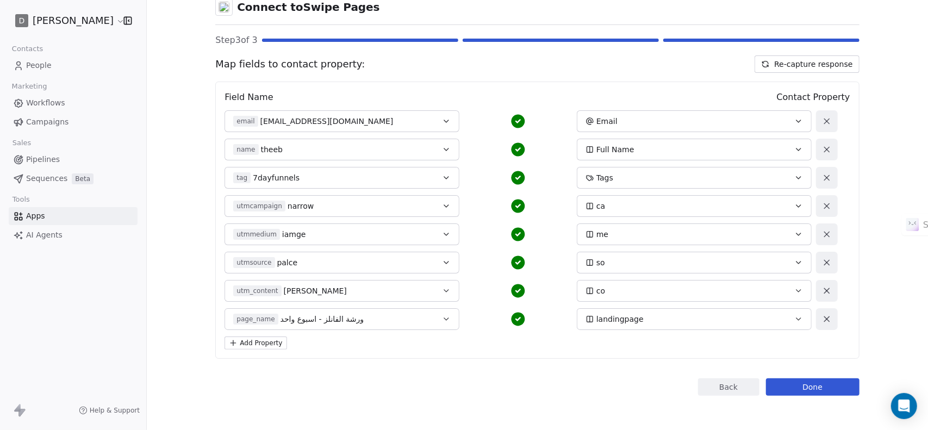
click at [822, 388] on button "Done" at bounding box center [812, 386] width 93 height 17
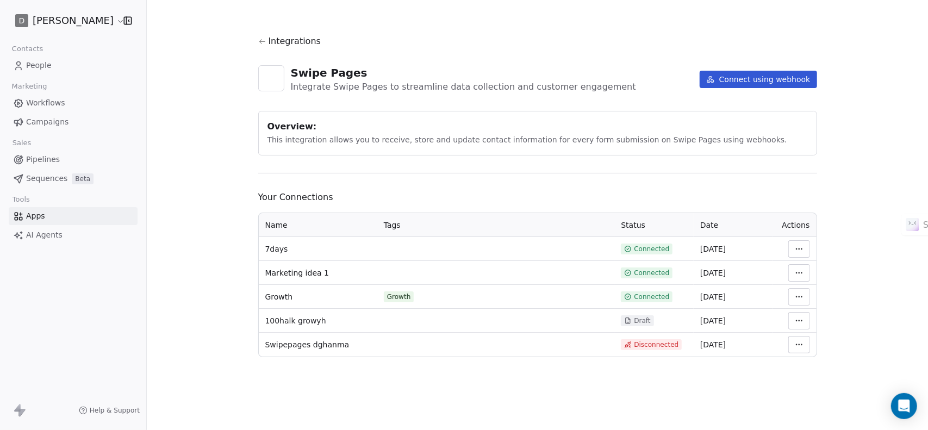
click at [42, 61] on span "People" at bounding box center [39, 65] width 26 height 11
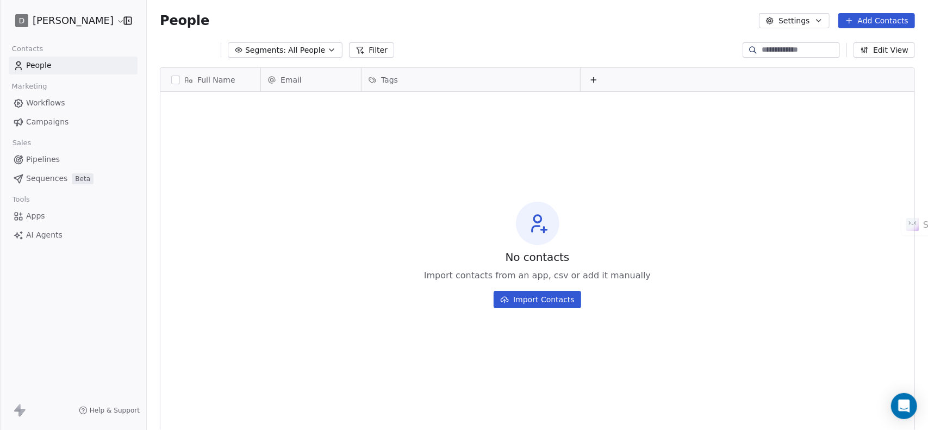
scroll to position [370, 773]
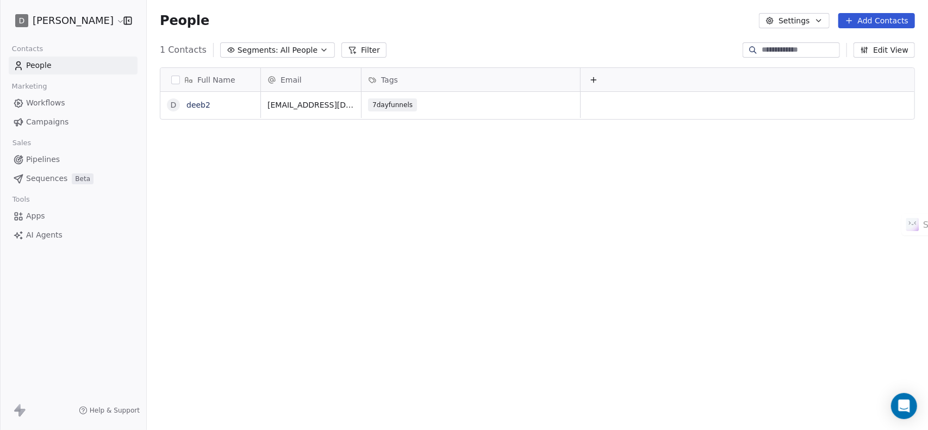
click at [48, 70] on span "People" at bounding box center [39, 65] width 26 height 11
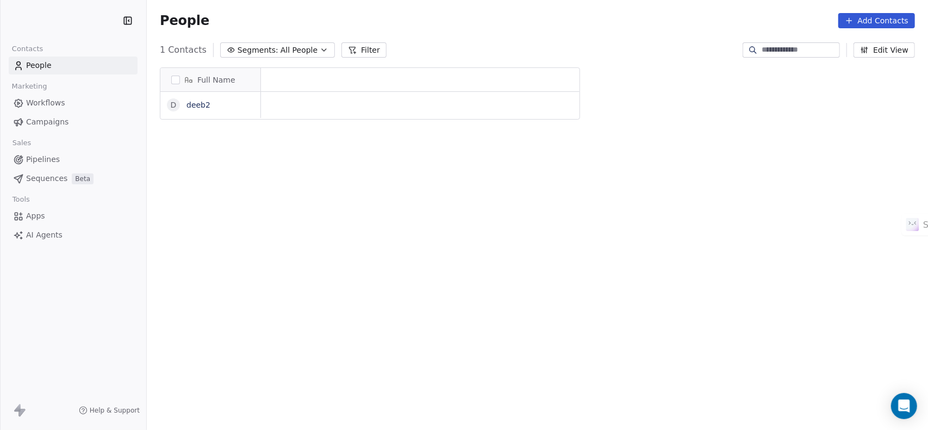
scroll to position [9, 9]
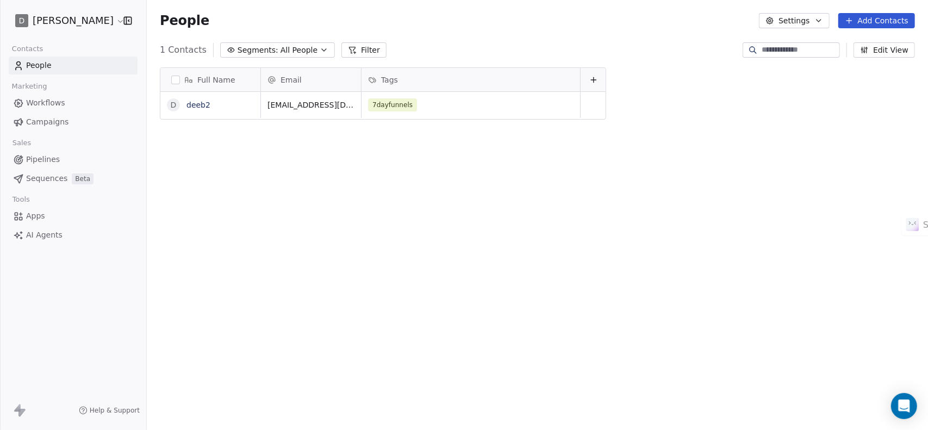
scroll to position [370, 773]
click at [202, 104] on link "deeb2" at bounding box center [198, 105] width 24 height 9
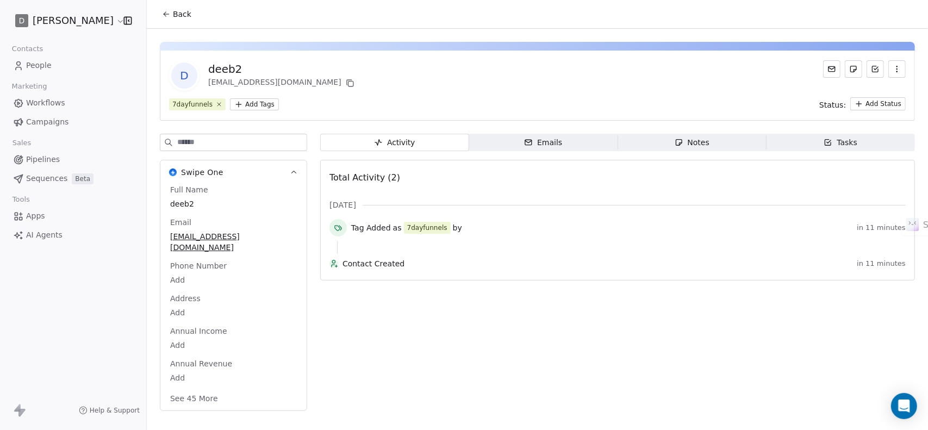
click at [202, 391] on button "See 45 More" at bounding box center [194, 399] width 61 height 20
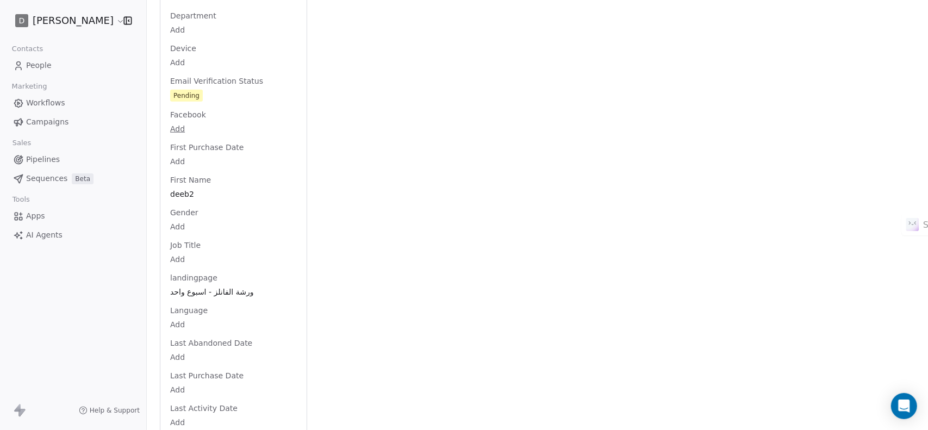
scroll to position [576, 0]
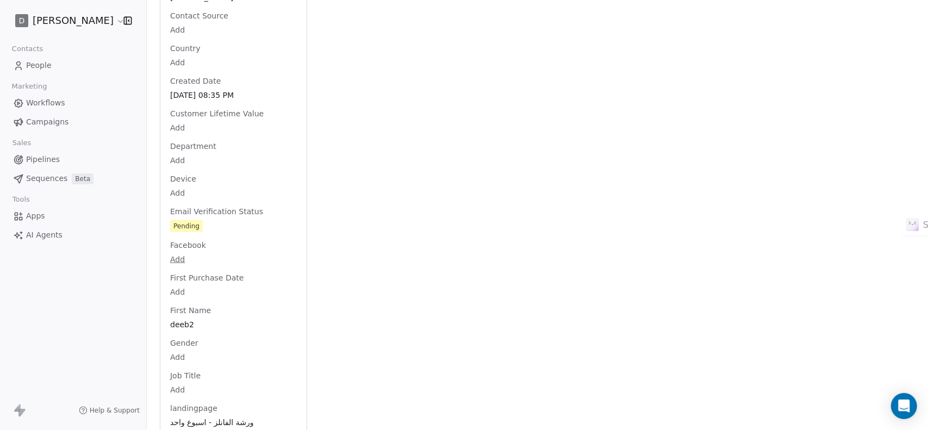
click at [247, 241] on div "Facebook Add" at bounding box center [233, 254] width 131 height 26
click at [48, 65] on span "People" at bounding box center [39, 65] width 26 height 11
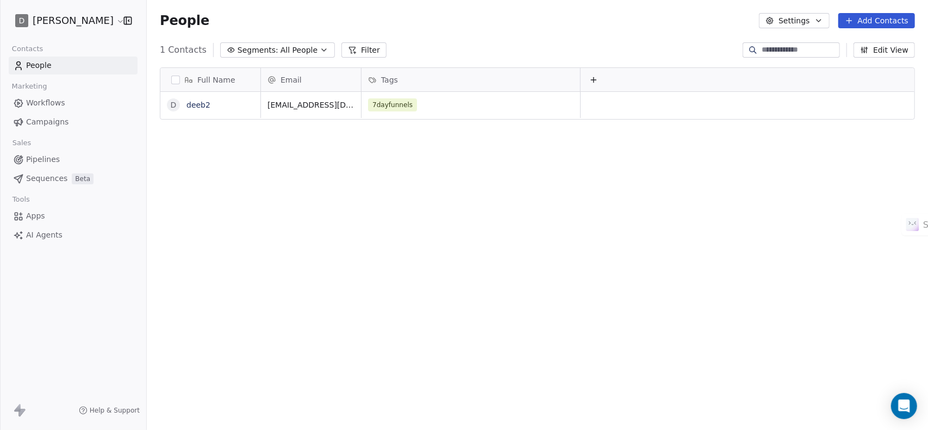
scroll to position [370, 773]
